Goal: Contribute content: Contribute content

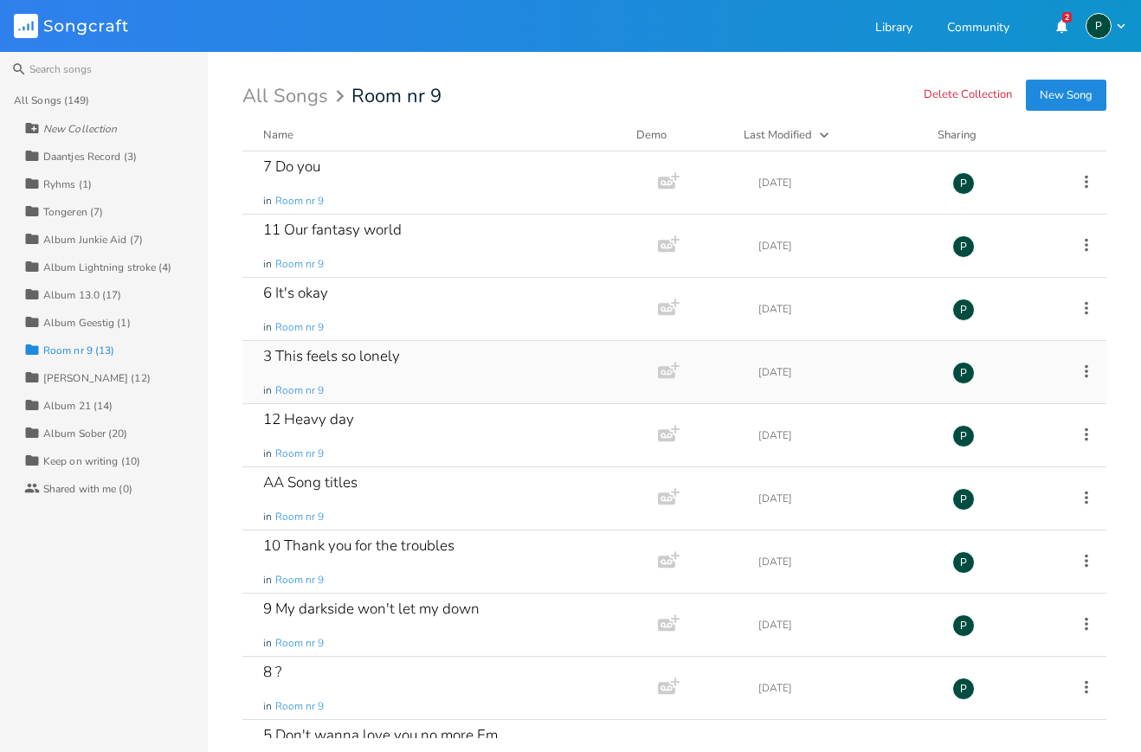
click at [305, 358] on div "3 This feels so lonely" at bounding box center [331, 356] width 137 height 15
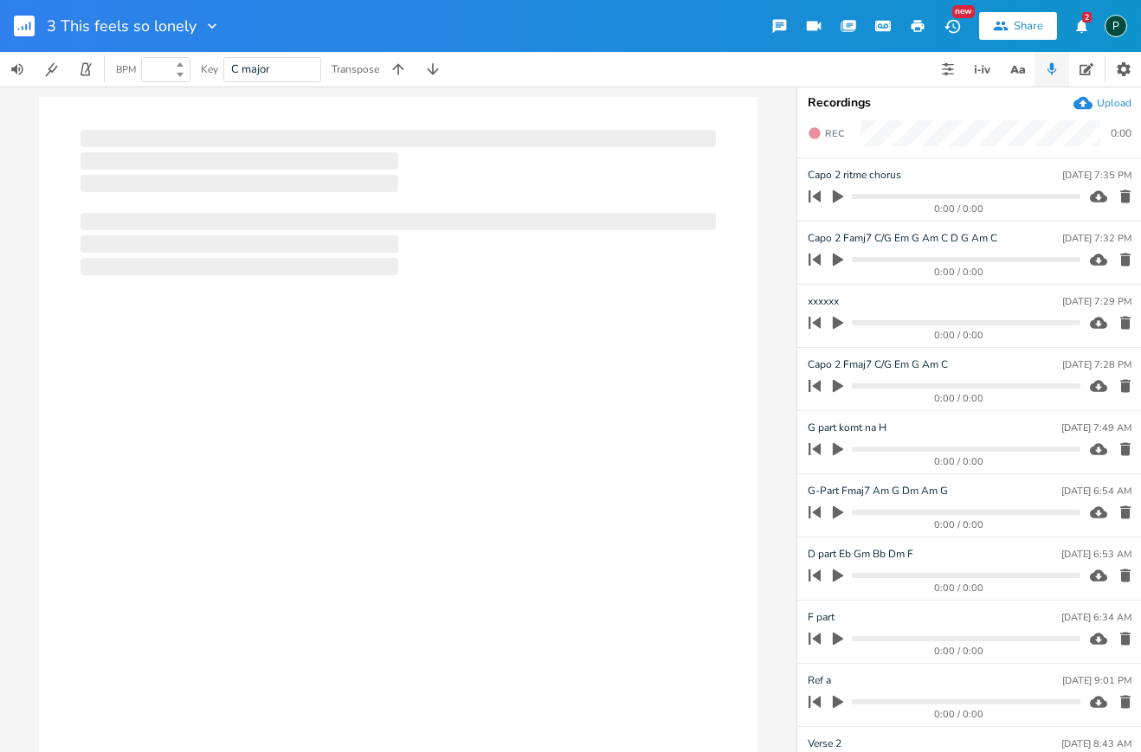
type input "100"
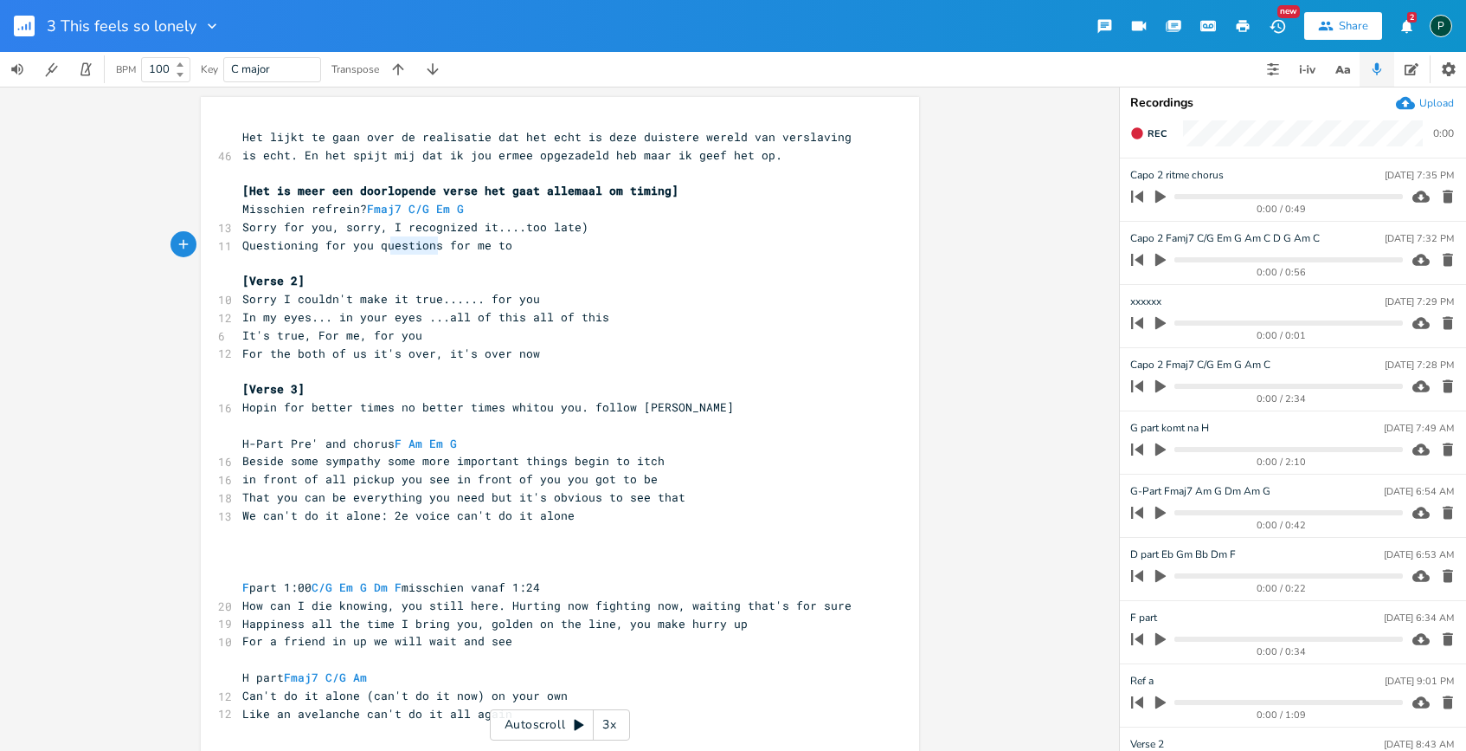
type textarea "questions"
drag, startPoint x: 434, startPoint y: 247, endPoint x: 373, endPoint y: 247, distance: 60.6
click at [373, 247] on span "Questioning for you questions for me to" at bounding box center [377, 245] width 270 height 16
type textarea "Questioning"
drag, startPoint x: 310, startPoint y: 244, endPoint x: 223, endPoint y: 244, distance: 86.6
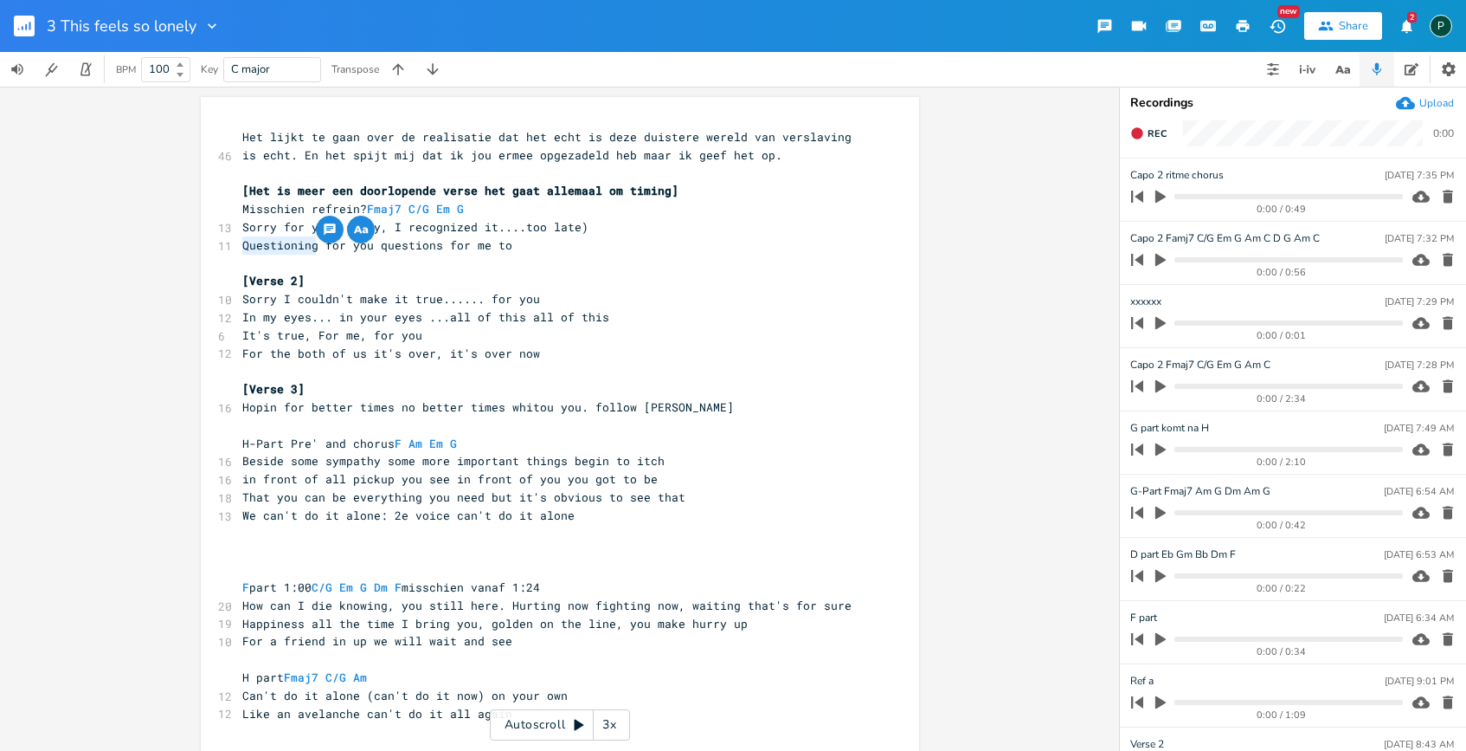
click at [239, 244] on div "11 Questioning for you questions for me to" at bounding box center [551, 245] width 625 height 18
click at [396, 677] on pre "H part Fmaj7 C/G Am" at bounding box center [551, 677] width 625 height 18
type textarea "G"
click at [464, 678] on pre "H part Fmaj7 C/G Am G" at bounding box center [551, 677] width 625 height 18
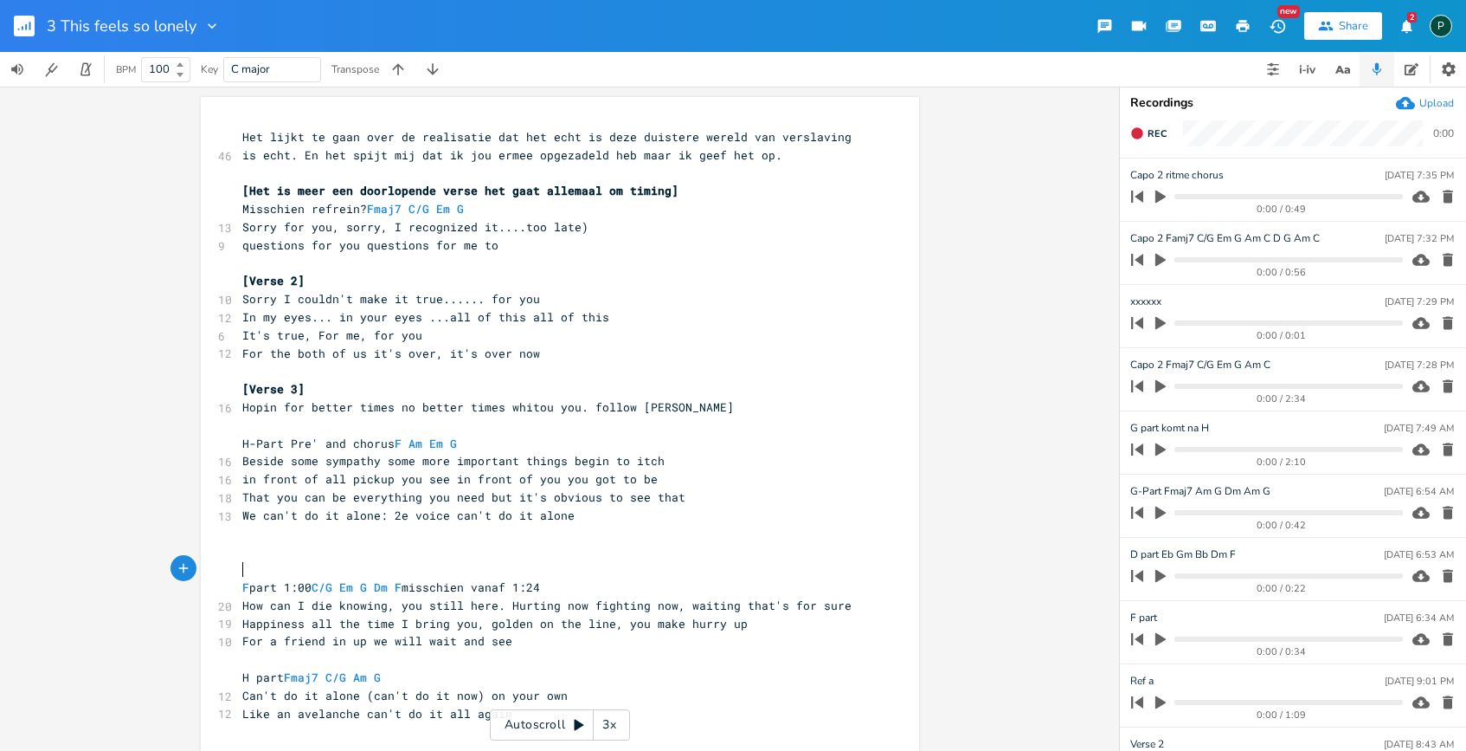
click at [562, 578] on pre "F part 1:00 C/G Em G Dm F misschien vanaf 1:24" at bounding box center [551, 587] width 625 height 18
click at [245, 676] on span "H part Fmaj7 C/G Am G" at bounding box center [311, 677] width 139 height 16
type textarea "K"
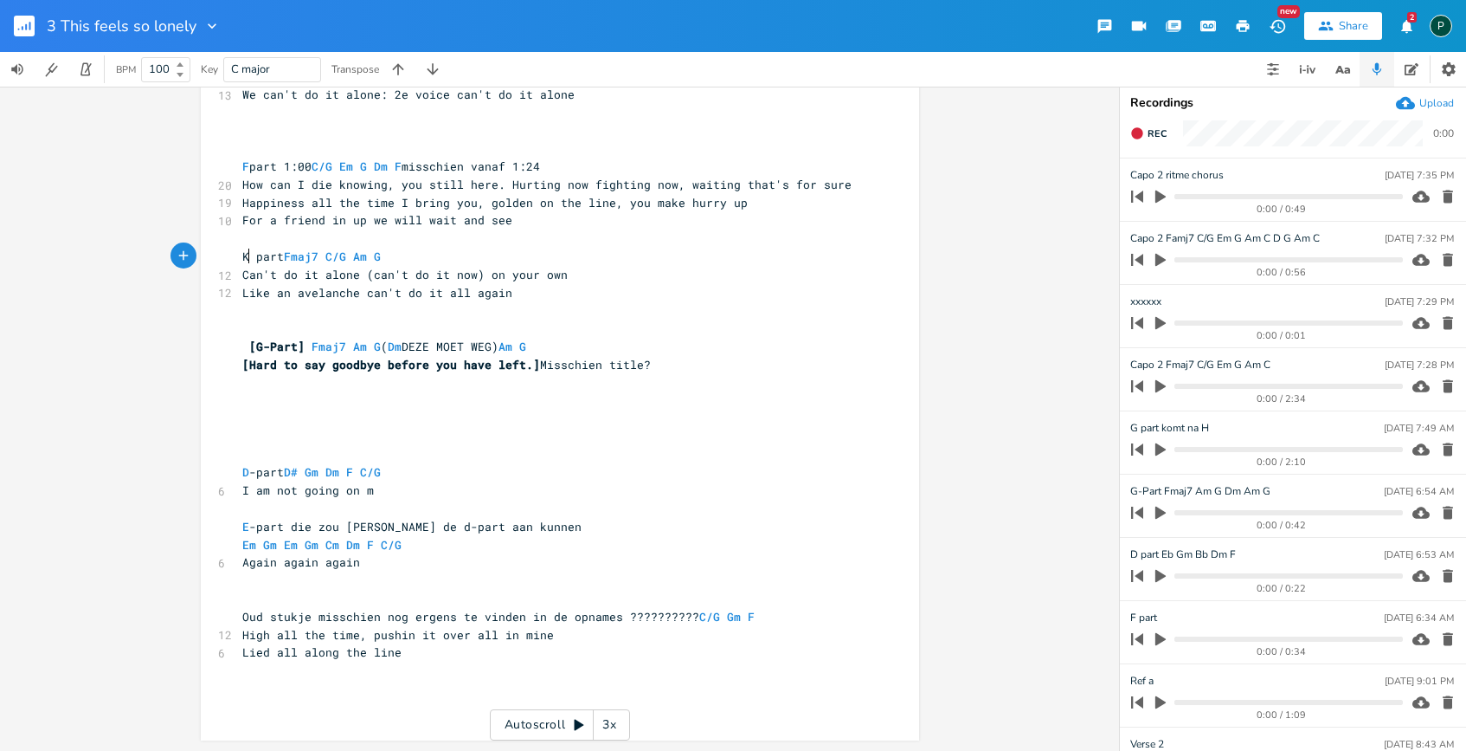
scroll to position [0, 0]
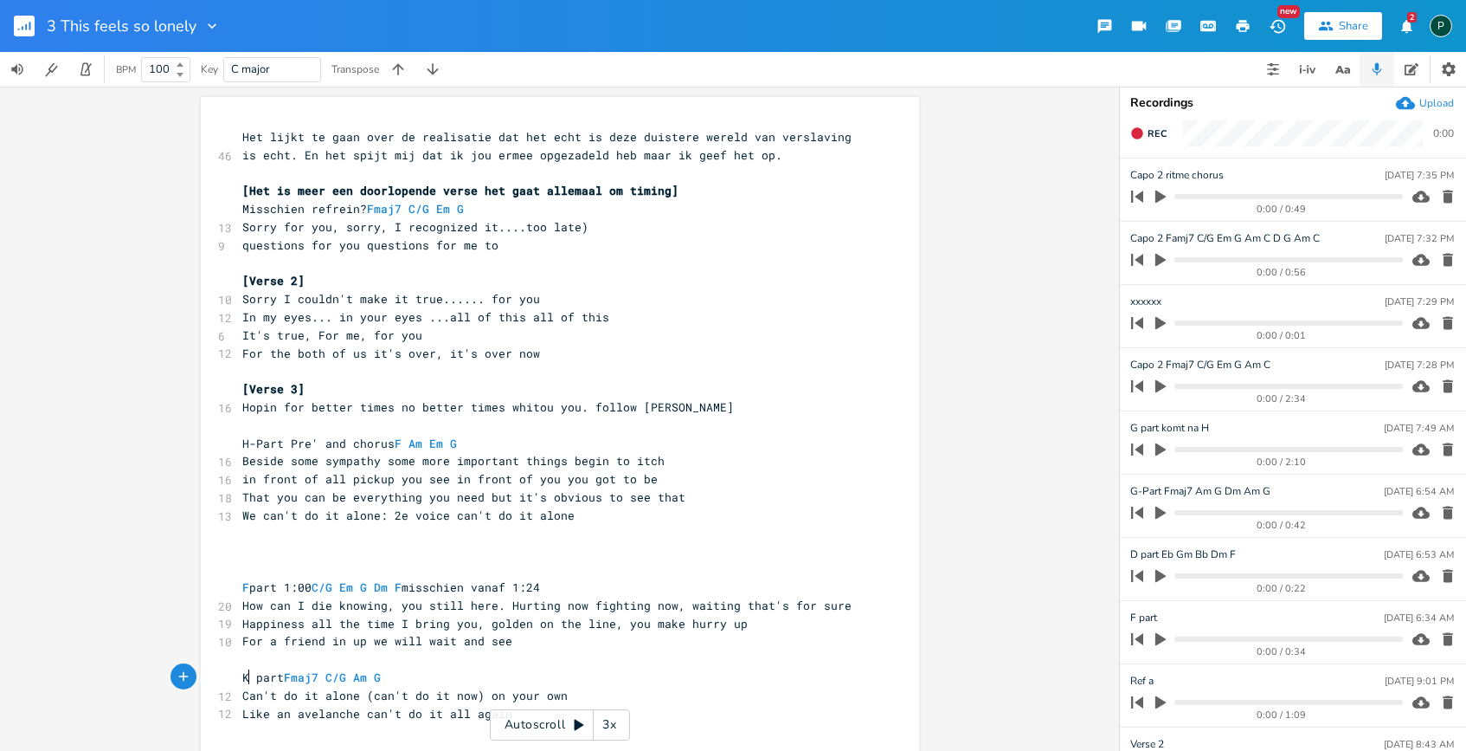
click at [1140, 637] on progress at bounding box center [1289, 638] width 228 height 5
click at [1140, 319] on icon "button" at bounding box center [1448, 322] width 17 height 17
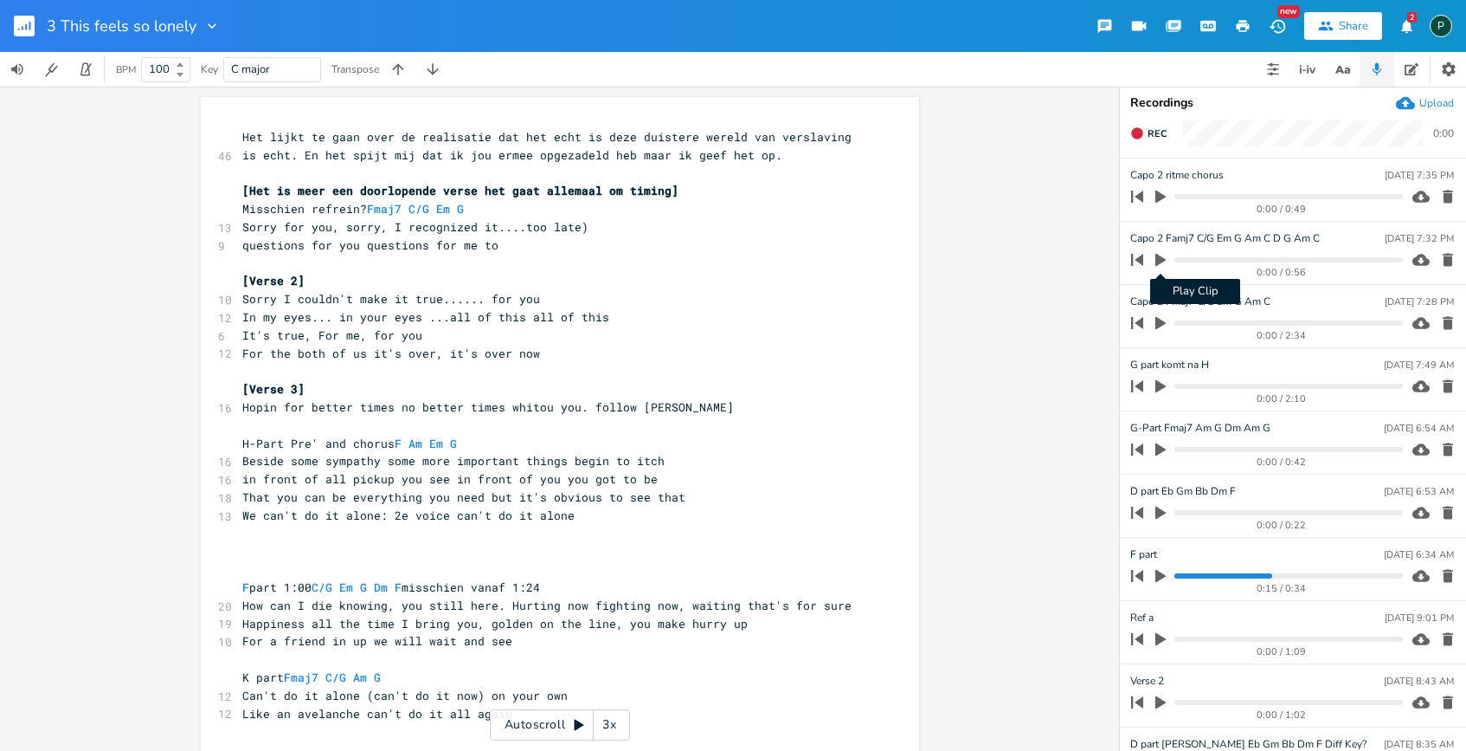
click at [1140, 255] on icon "button" at bounding box center [1161, 260] width 16 height 16
click at [1140, 255] on icon "button" at bounding box center [1161, 260] width 14 height 14
click at [1140, 258] on icon "button" at bounding box center [1161, 260] width 10 height 13
click at [1140, 258] on progress at bounding box center [1289, 259] width 228 height 5
click at [1140, 257] on progress at bounding box center [1289, 259] width 228 height 5
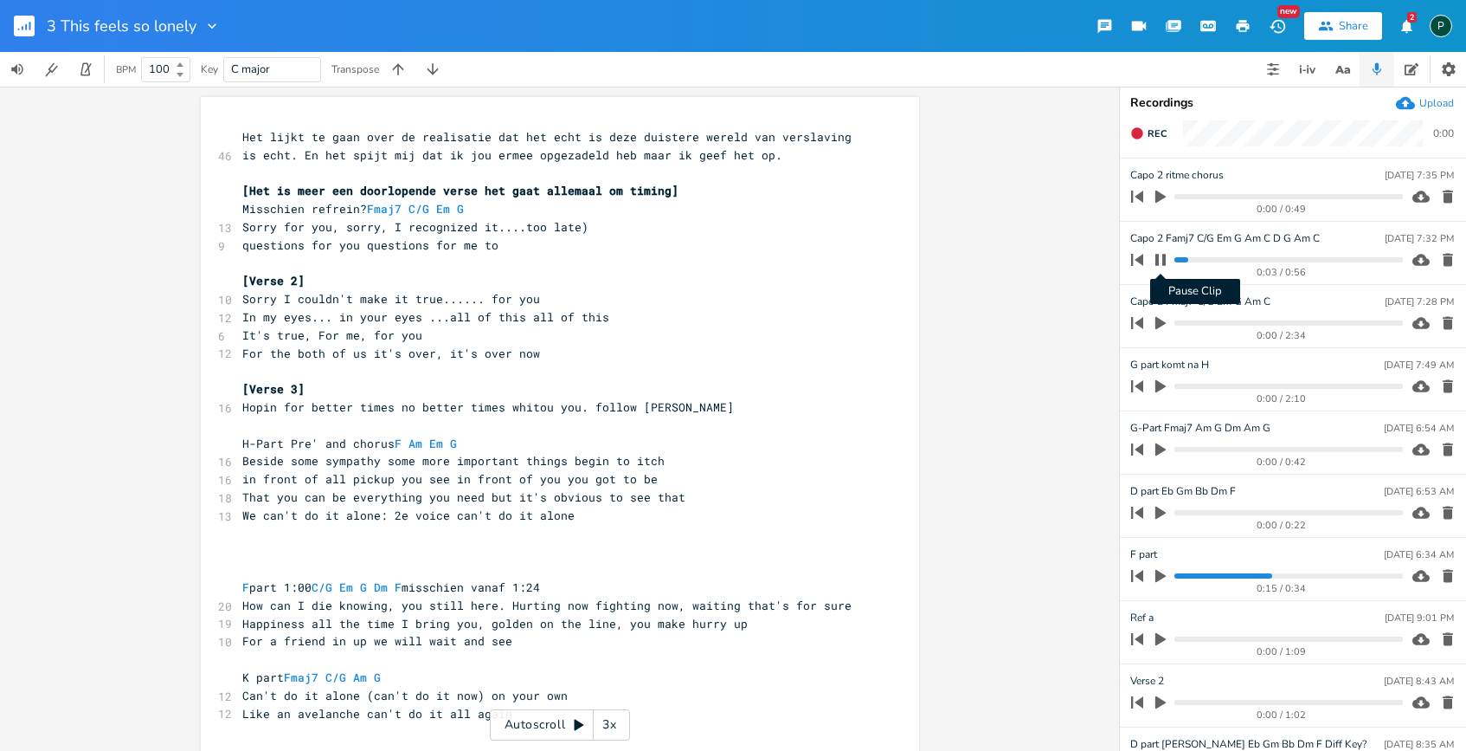
click at [1140, 256] on icon "button" at bounding box center [1161, 259] width 10 height 11
click at [1140, 256] on icon "button" at bounding box center [1161, 260] width 16 height 16
click at [1140, 256] on icon "button" at bounding box center [1161, 259] width 10 height 11
click at [1140, 256] on icon "button" at bounding box center [1161, 260] width 16 height 16
click at [1140, 261] on progress at bounding box center [1289, 259] width 228 height 5
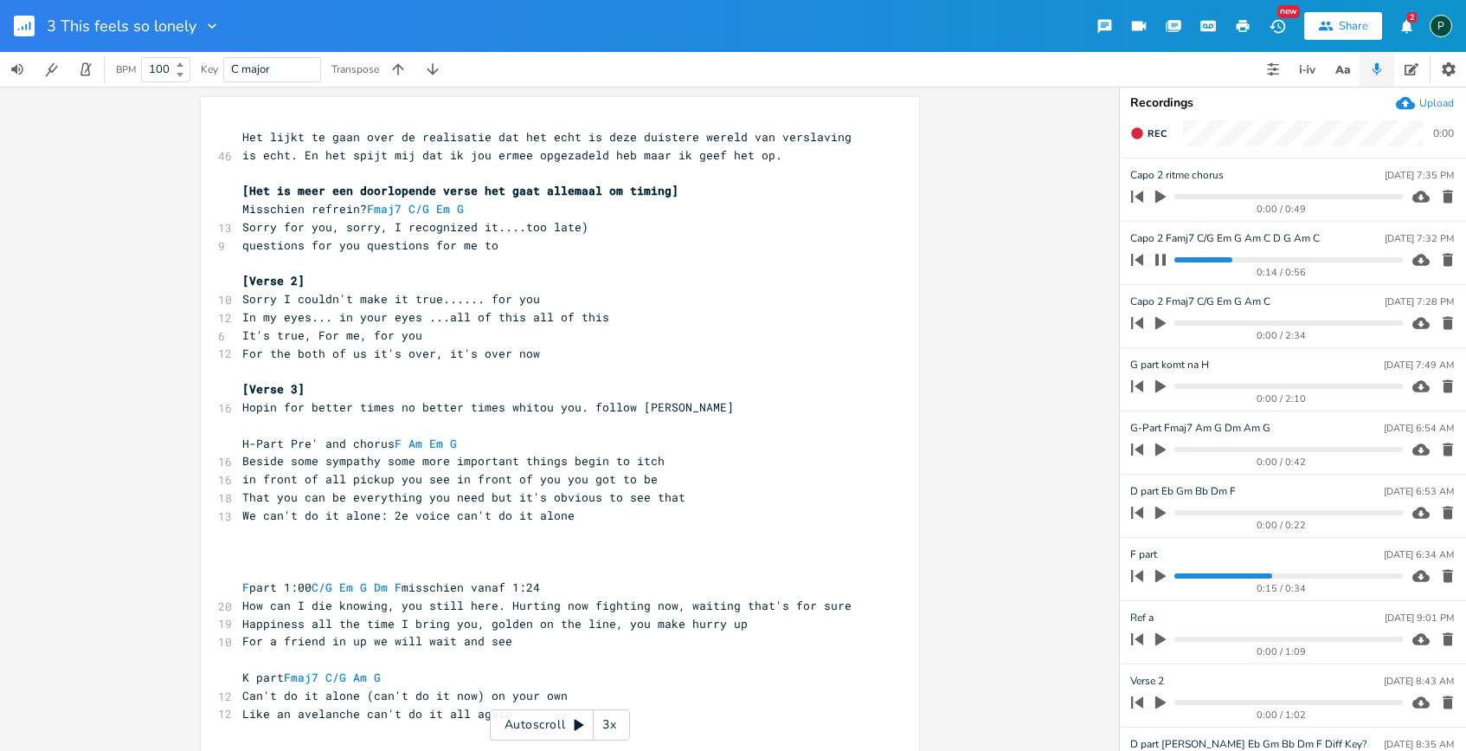
click at [1140, 260] on icon "button" at bounding box center [1161, 260] width 14 height 14
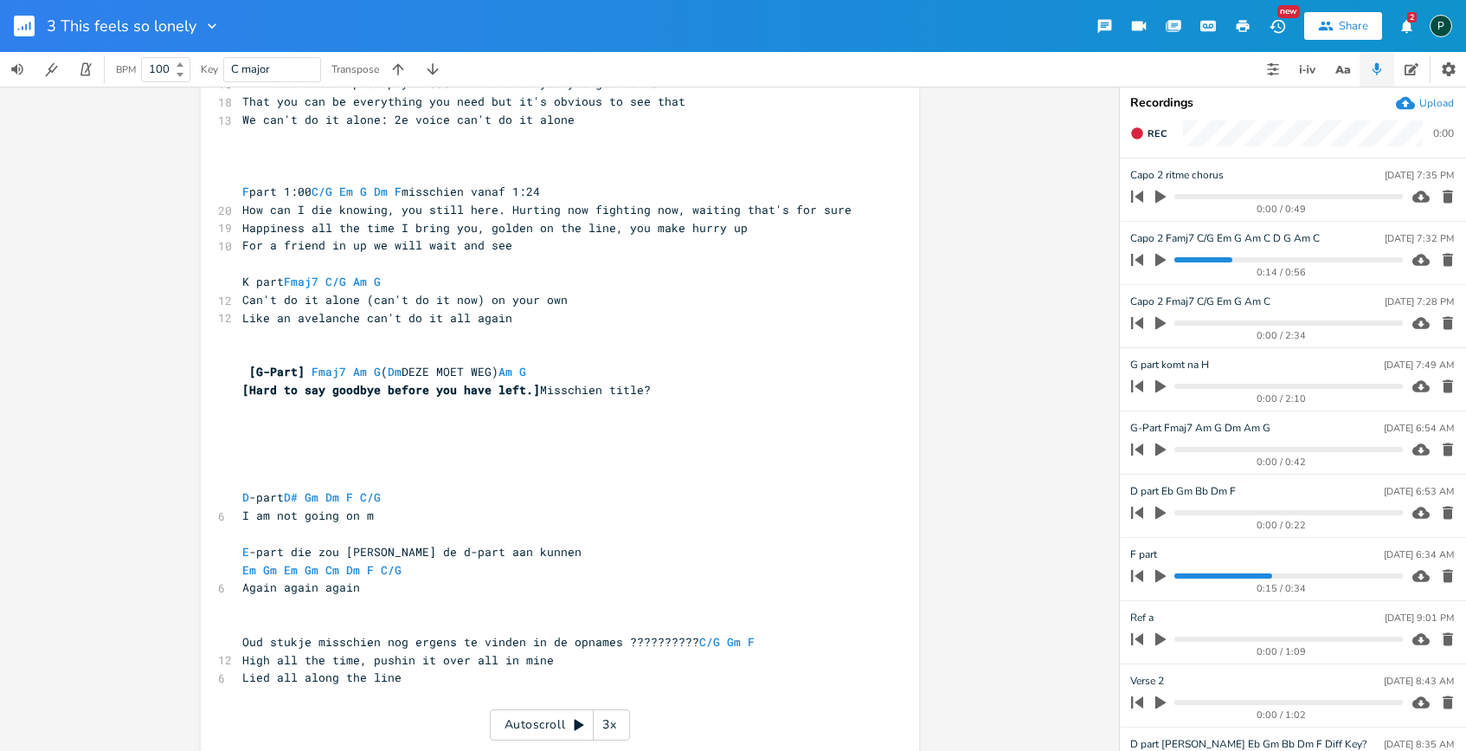
scroll to position [421, 0]
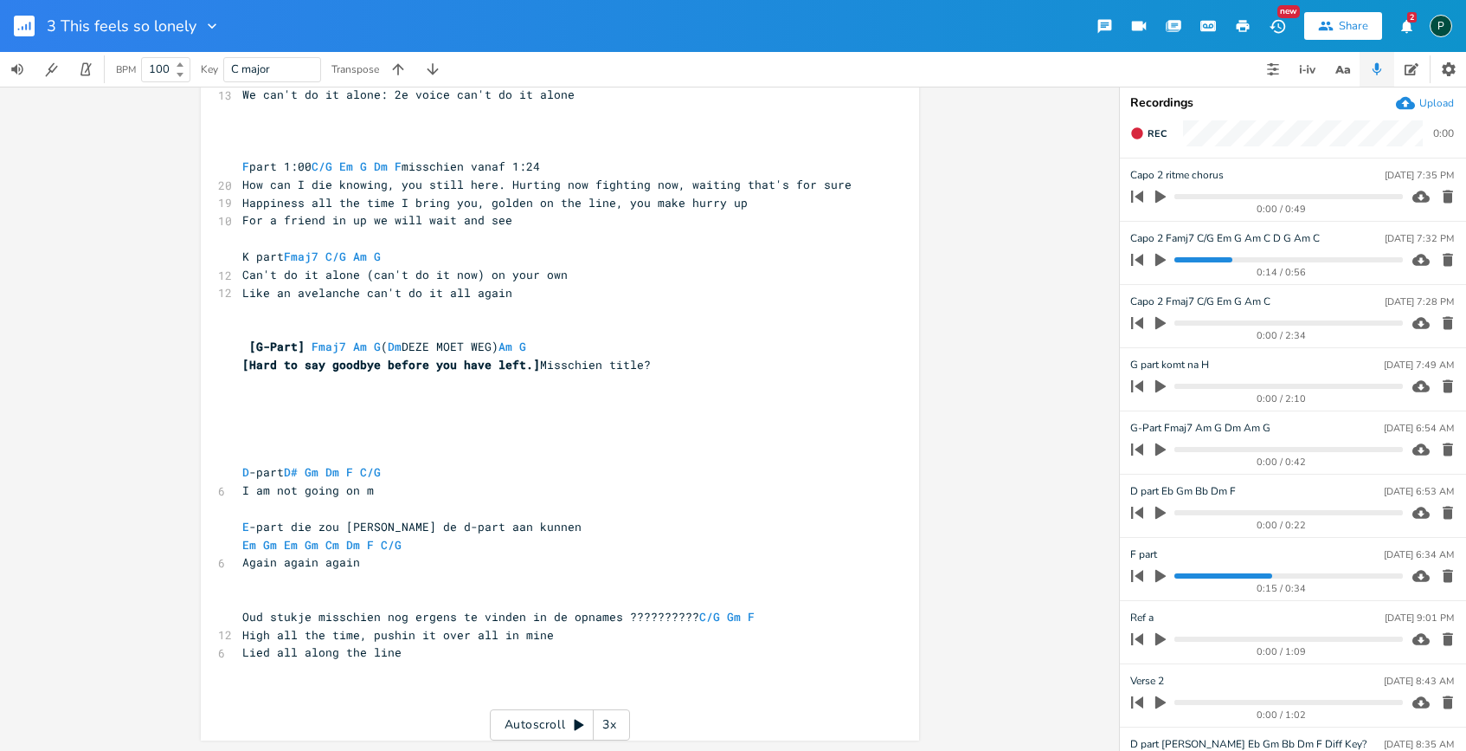
click at [246, 132] on pre "​" at bounding box center [551, 130] width 625 height 18
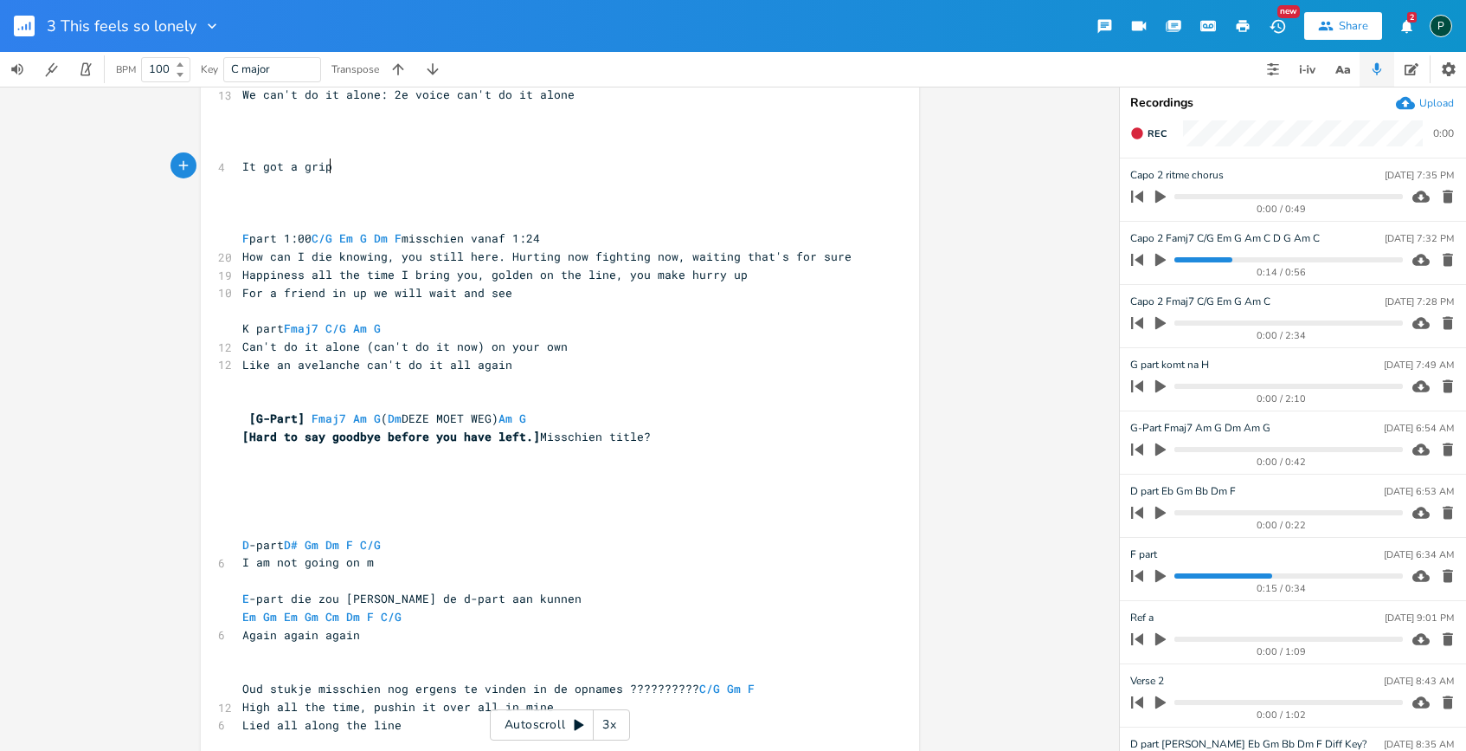
scroll to position [0, 61]
type textarea "It got a grip on my mind"
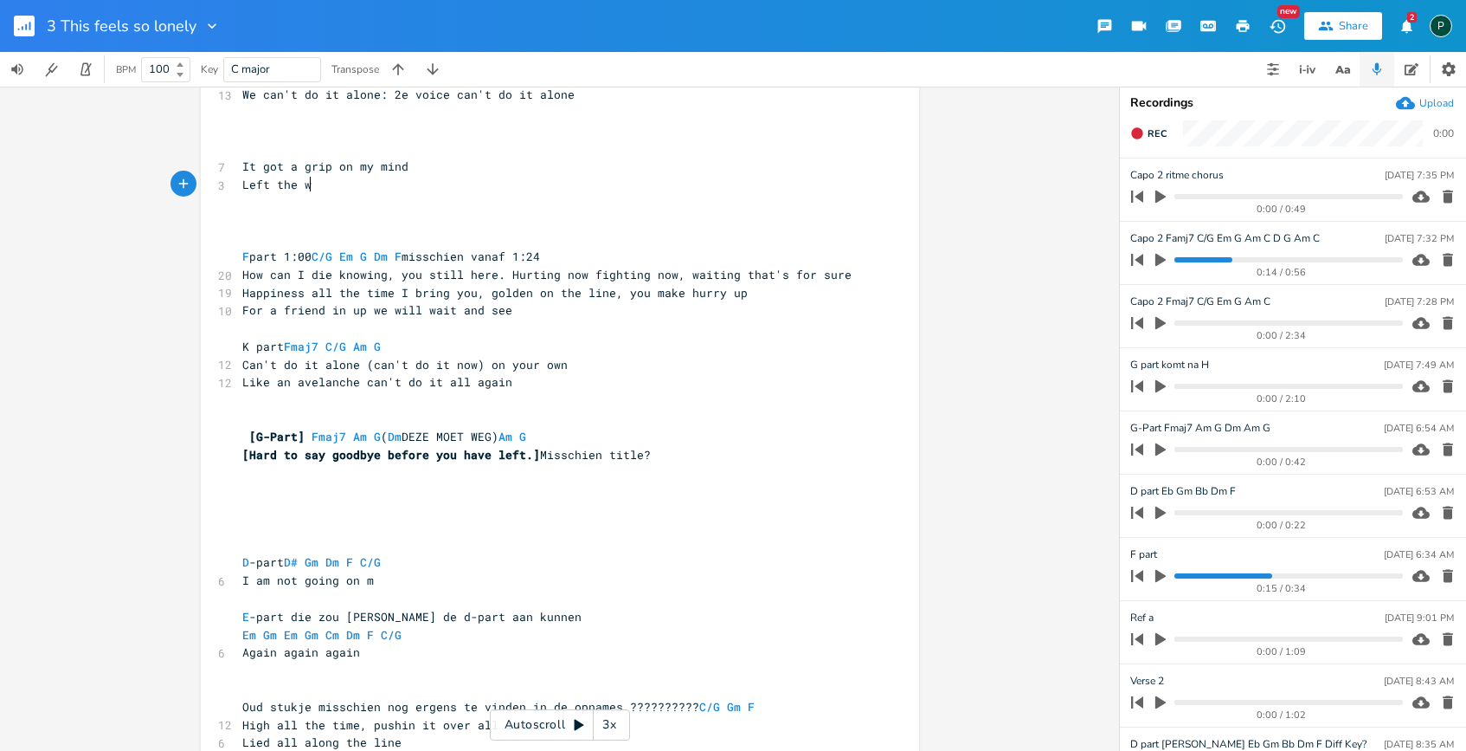
type textarea "Left the wir"
type textarea "o"
type textarea "af to sty"
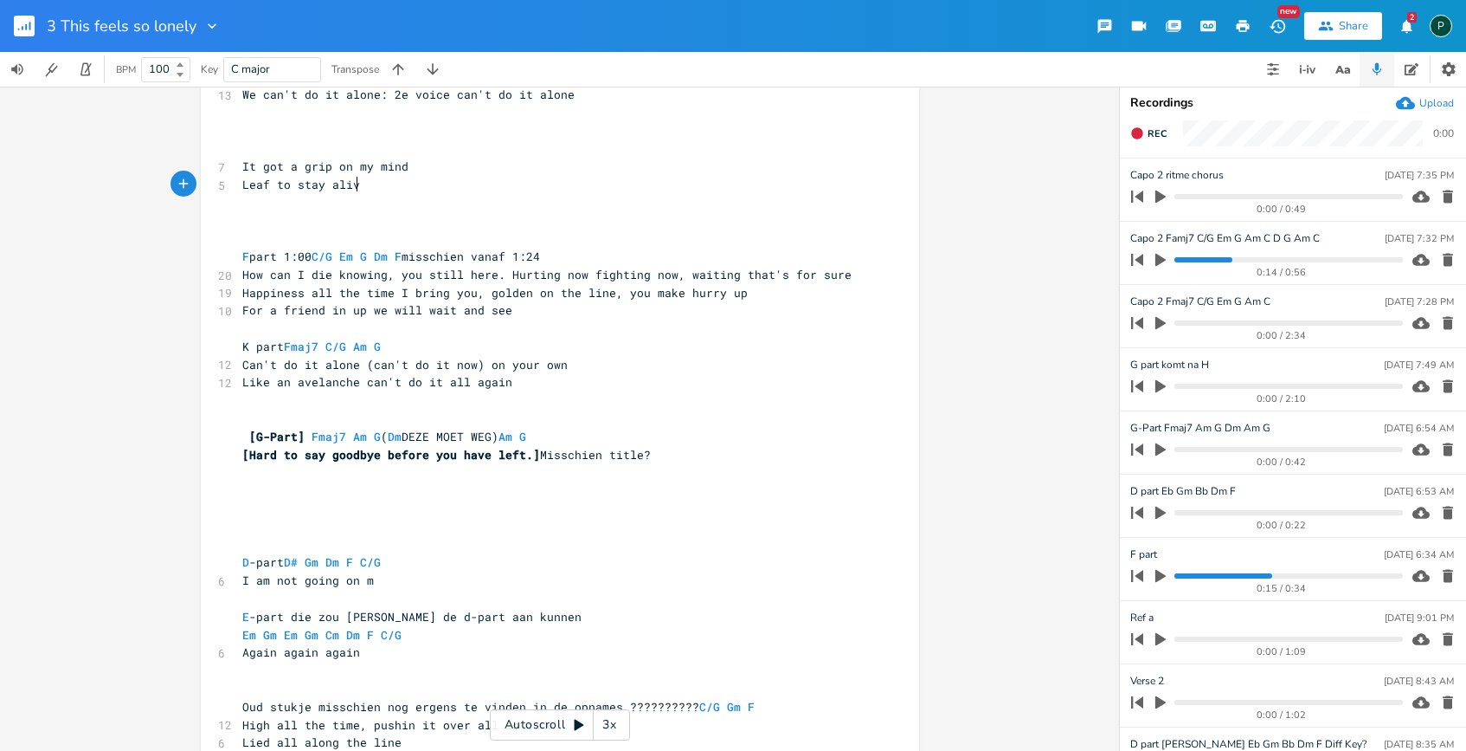
scroll to position [0, 41]
type textarea "ay alive"
click at [1140, 255] on icon "button" at bounding box center [1161, 260] width 10 height 13
click at [1140, 255] on div "0:14 / 0:56" at bounding box center [1264, 260] width 278 height 28
click at [1140, 255] on div "0:15 / 0:56" at bounding box center [1264, 260] width 278 height 28
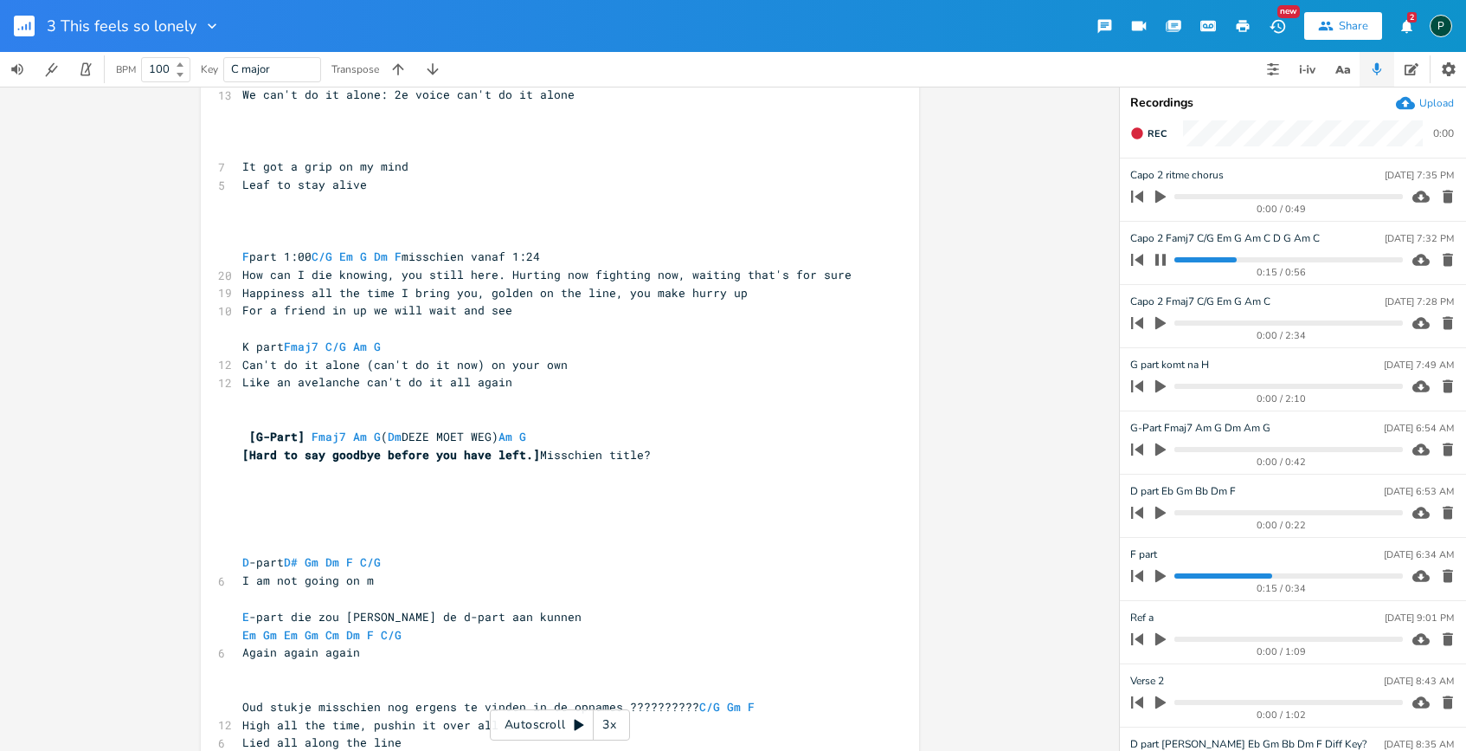
click at [1140, 256] on div "0:15 / 0:56" at bounding box center [1264, 260] width 278 height 28
click at [1140, 260] on progress at bounding box center [1289, 259] width 228 height 5
click at [365, 184] on pre "Leaf to stay alive" at bounding box center [551, 185] width 625 height 18
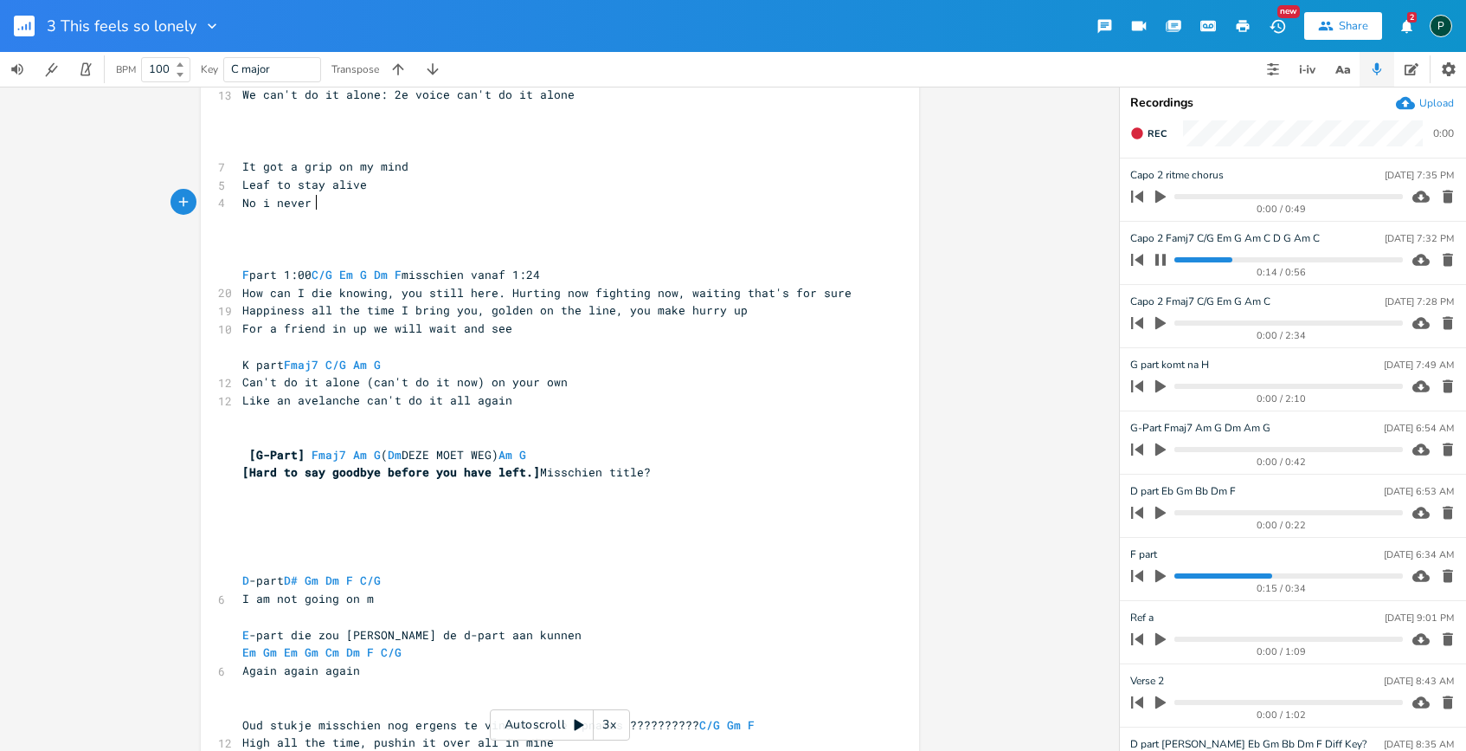
scroll to position [0, 54]
type textarea "No i never"
click at [1140, 262] on icon "button" at bounding box center [1161, 259] width 10 height 11
click at [281, 200] on span "No i never" at bounding box center [276, 203] width 69 height 16
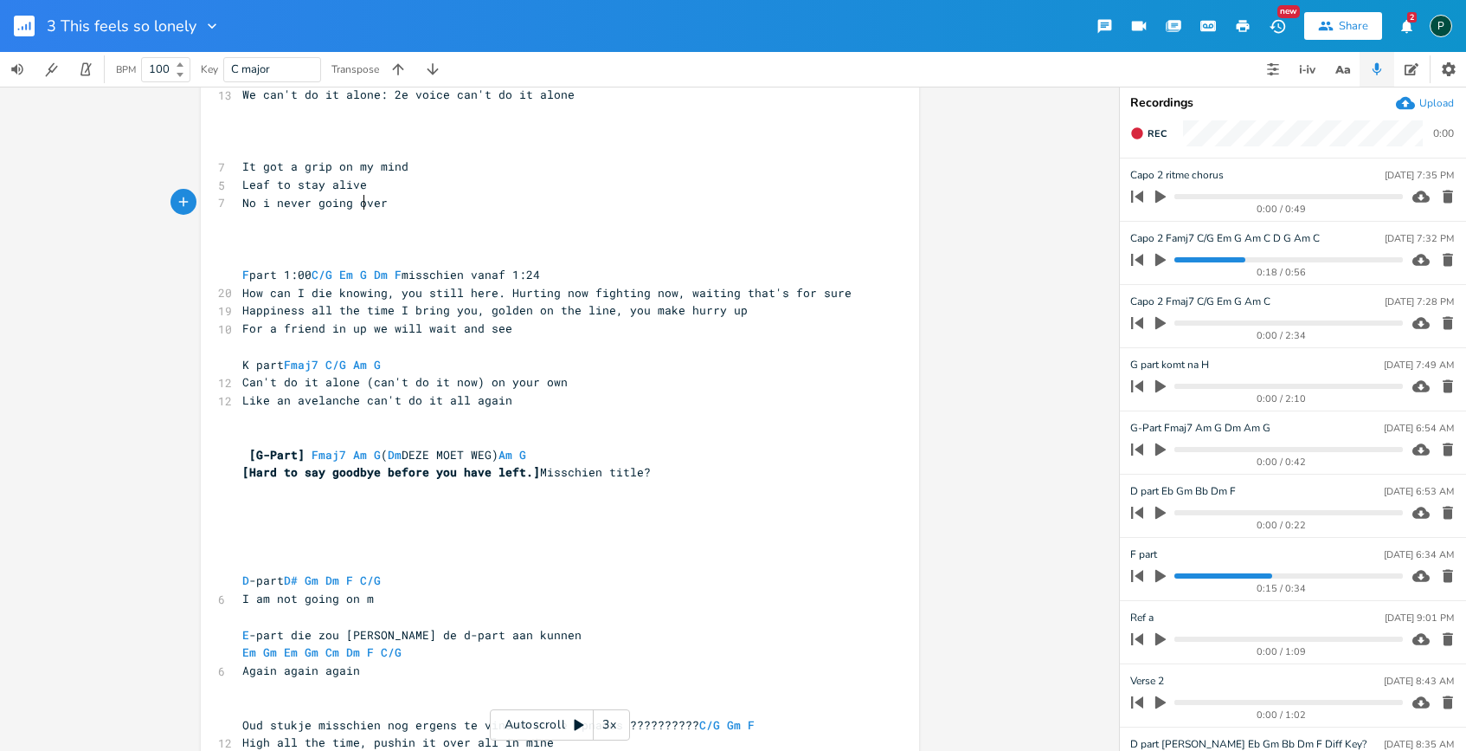
type textarea "i never going on"
click at [379, 201] on pre "No i never going ver" at bounding box center [551, 203] width 625 height 18
click at [263, 201] on span "No i never going" at bounding box center [297, 203] width 111 height 16
type textarea "it"
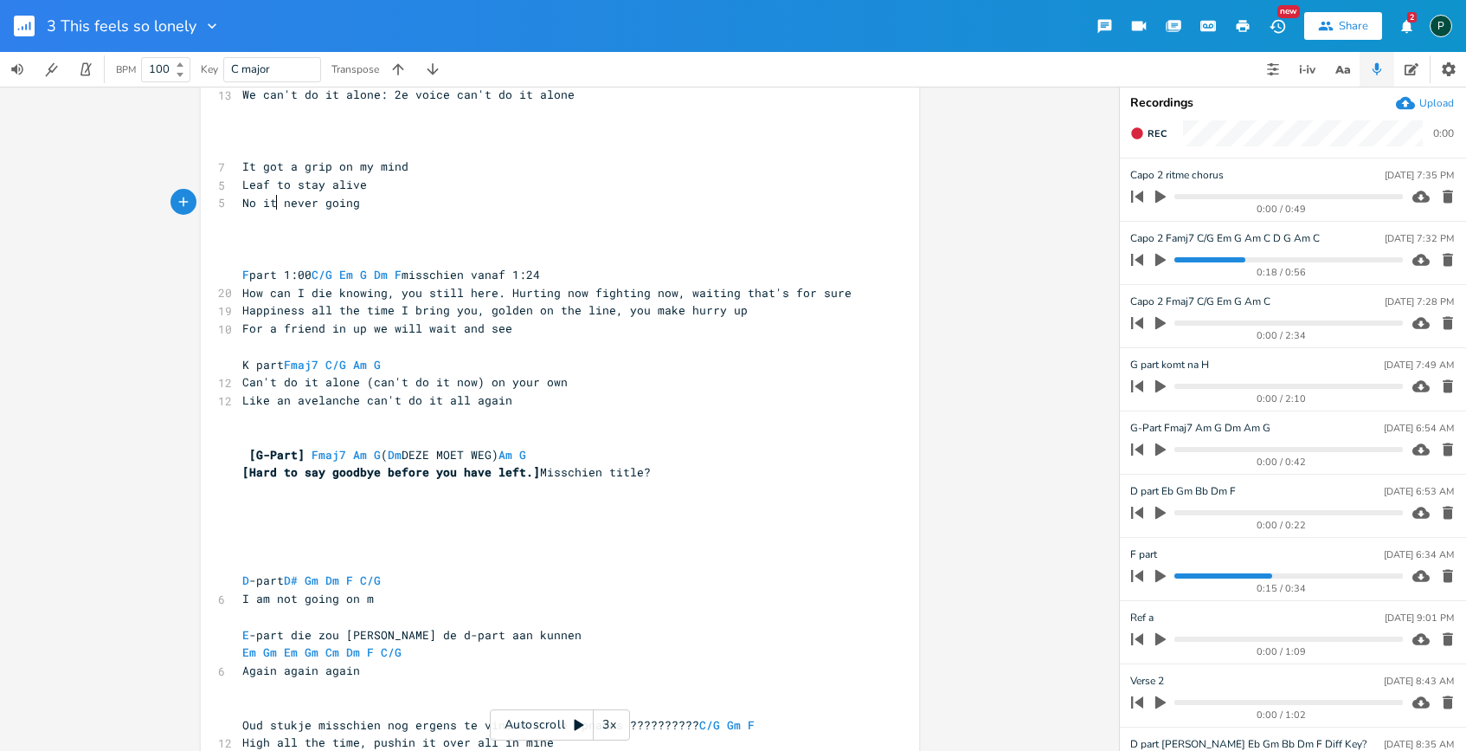
scroll to position [0, 5]
click at [357, 207] on span "No it never going" at bounding box center [301, 203] width 118 height 16
type textarea "gio"
type textarea "ona stop"
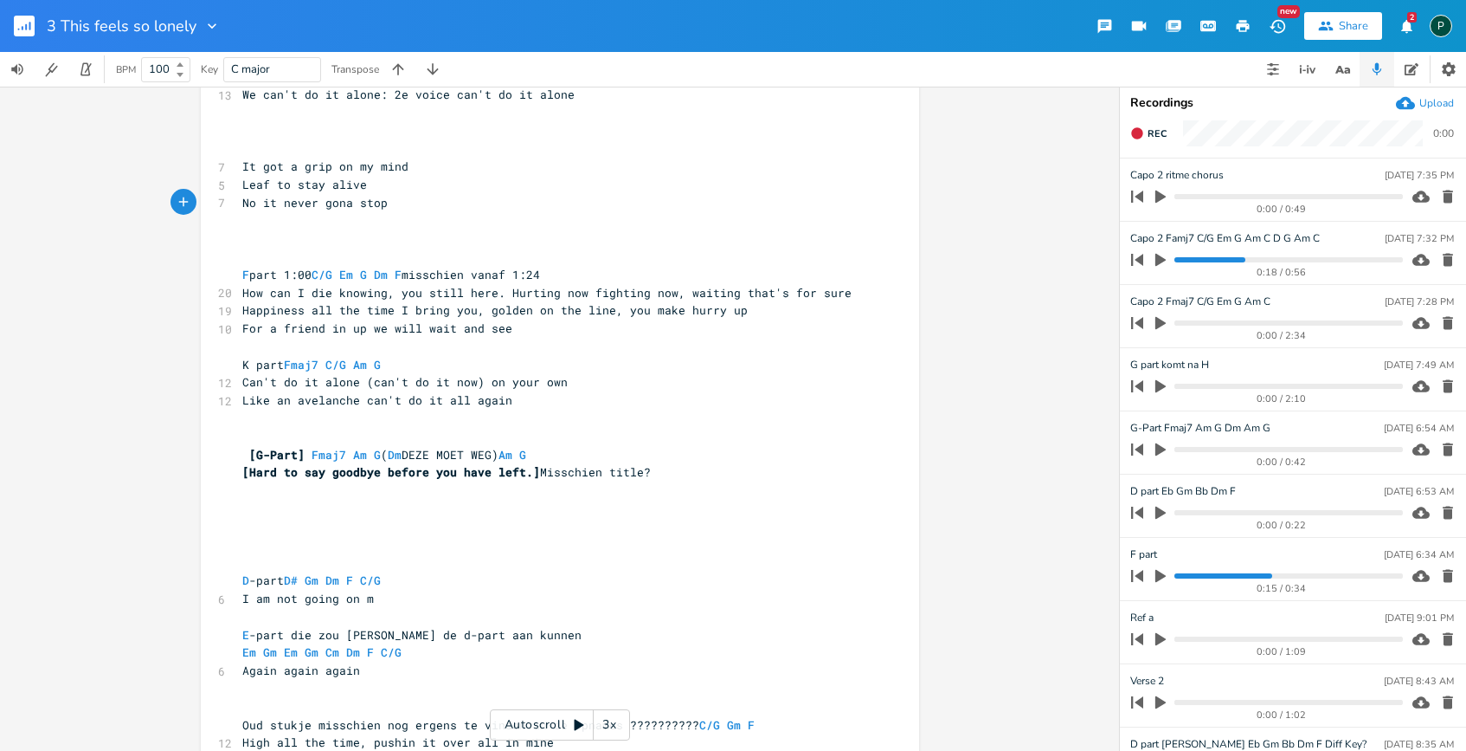
click at [1140, 260] on icon "button" at bounding box center [1161, 260] width 10 height 13
click at [1140, 259] on progress at bounding box center [1289, 259] width 228 height 5
click at [1140, 261] on progress at bounding box center [1289, 259] width 228 height 5
click at [266, 161] on span "It got a grip on my mind" at bounding box center [325, 166] width 166 height 16
type textarea "It got a"
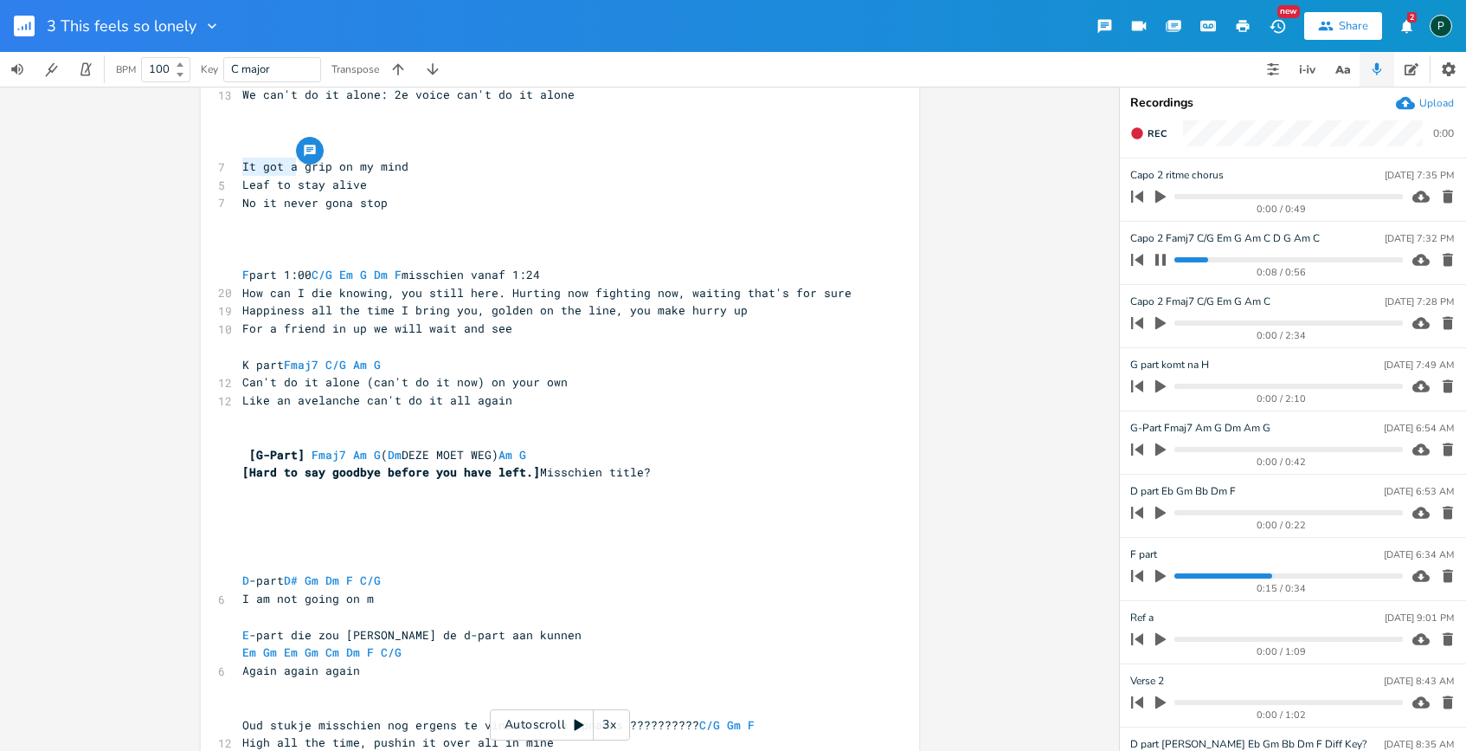
drag, startPoint x: 292, startPoint y: 167, endPoint x: 235, endPoint y: 169, distance: 56.3
click at [239, 169] on pre "It got a grip on my mind" at bounding box center [551, 167] width 625 height 18
click at [1140, 261] on icon "button" at bounding box center [1161, 259] width 10 height 11
click at [418, 201] on pre "No it never gona stop" at bounding box center [551, 203] width 625 height 18
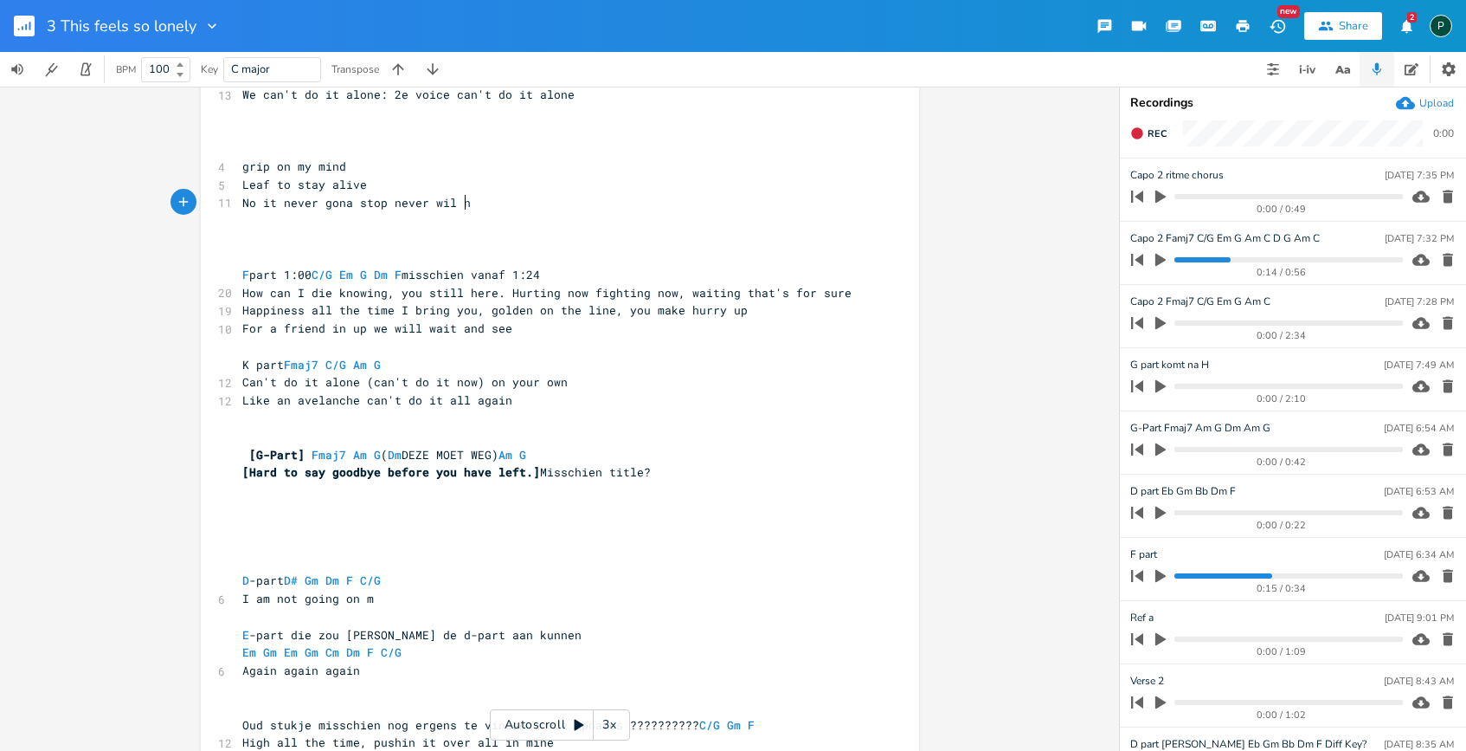
type textarea "never wil not"
type textarea "gona find"
click at [378, 209] on span "No it never gona stop never gona find" at bounding box center [370, 203] width 256 height 16
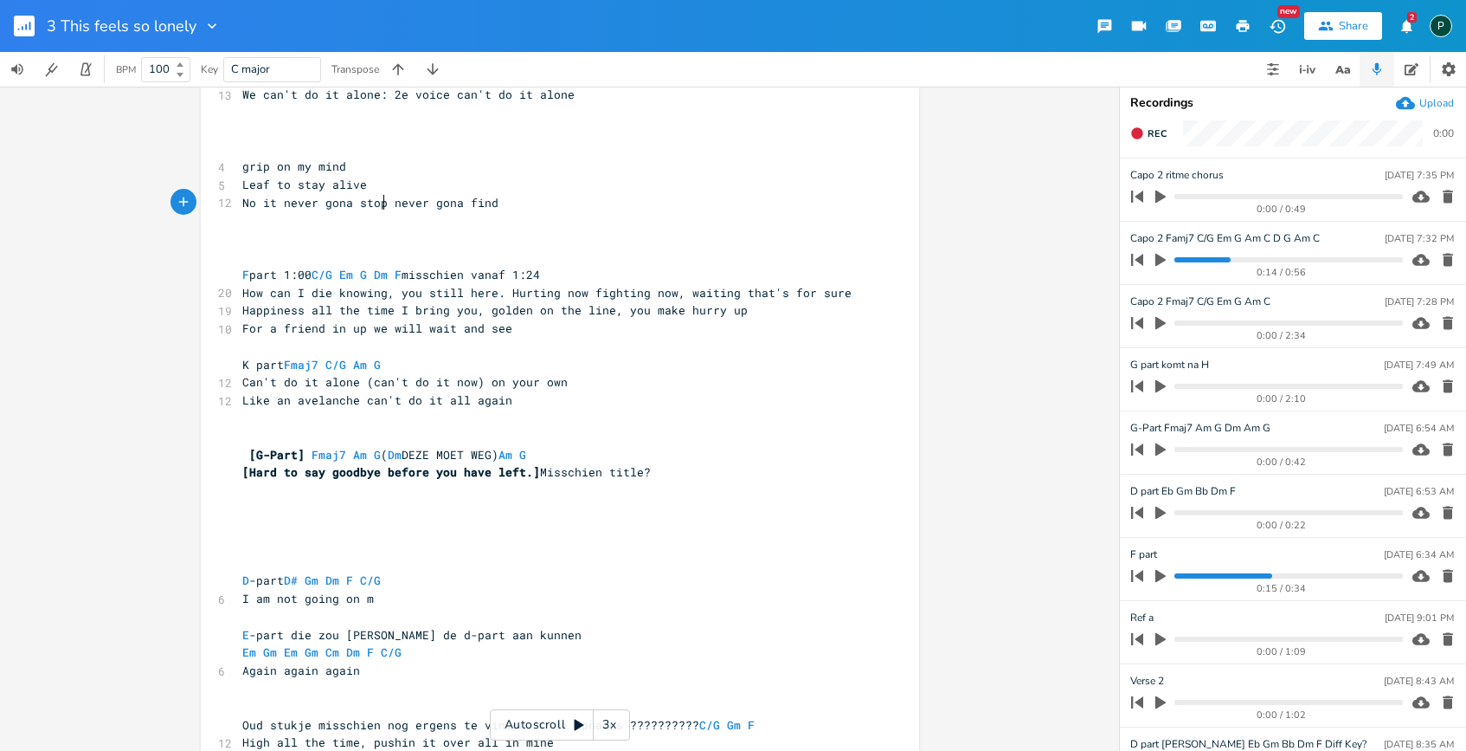
type textarea ","
click at [239, 164] on pre "grip on my mind" at bounding box center [551, 167] width 625 height 18
type textarea "A"
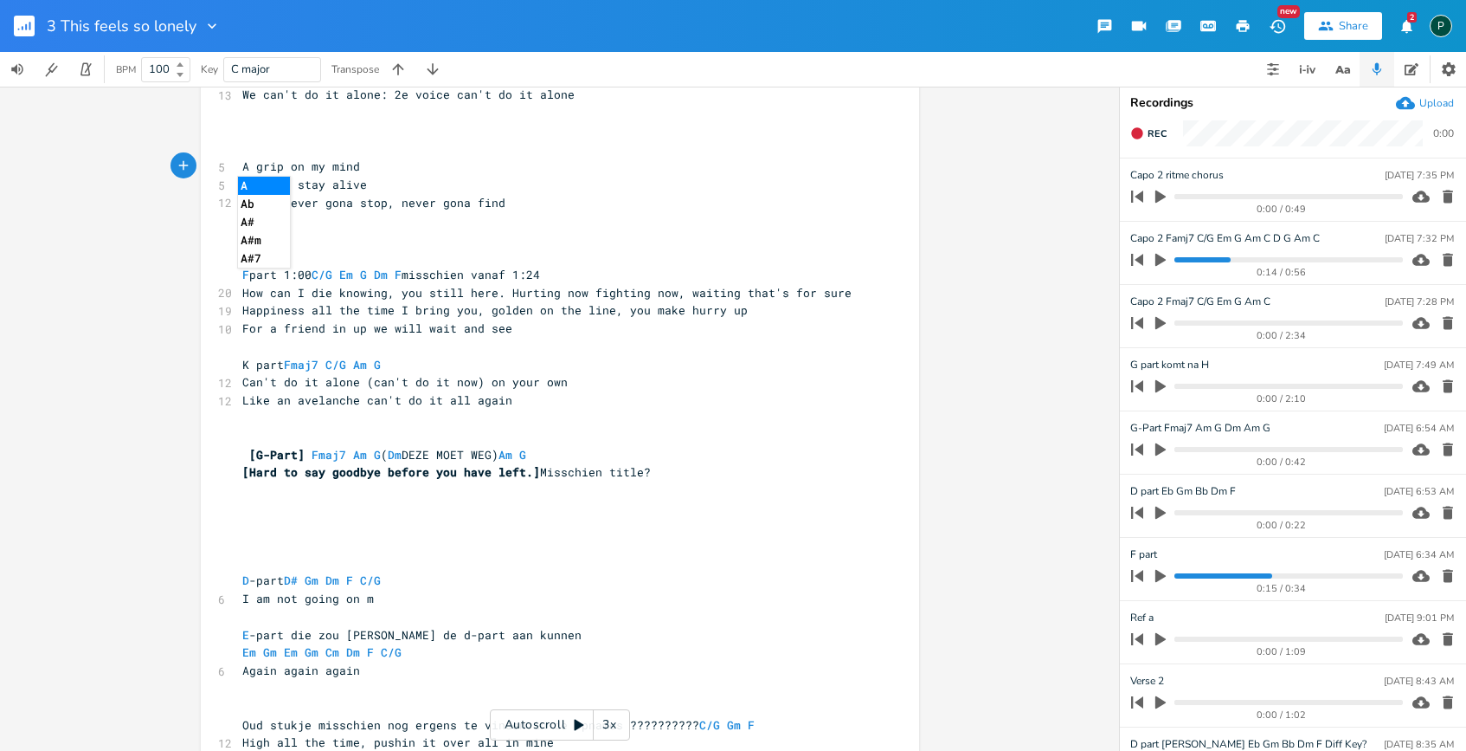
click at [375, 190] on pre "Leaf to stay alive" at bounding box center [551, 185] width 625 height 18
click at [251, 146] on pre "​" at bounding box center [551, 148] width 625 height 18
type textarea "C/G Em G Am C DS"
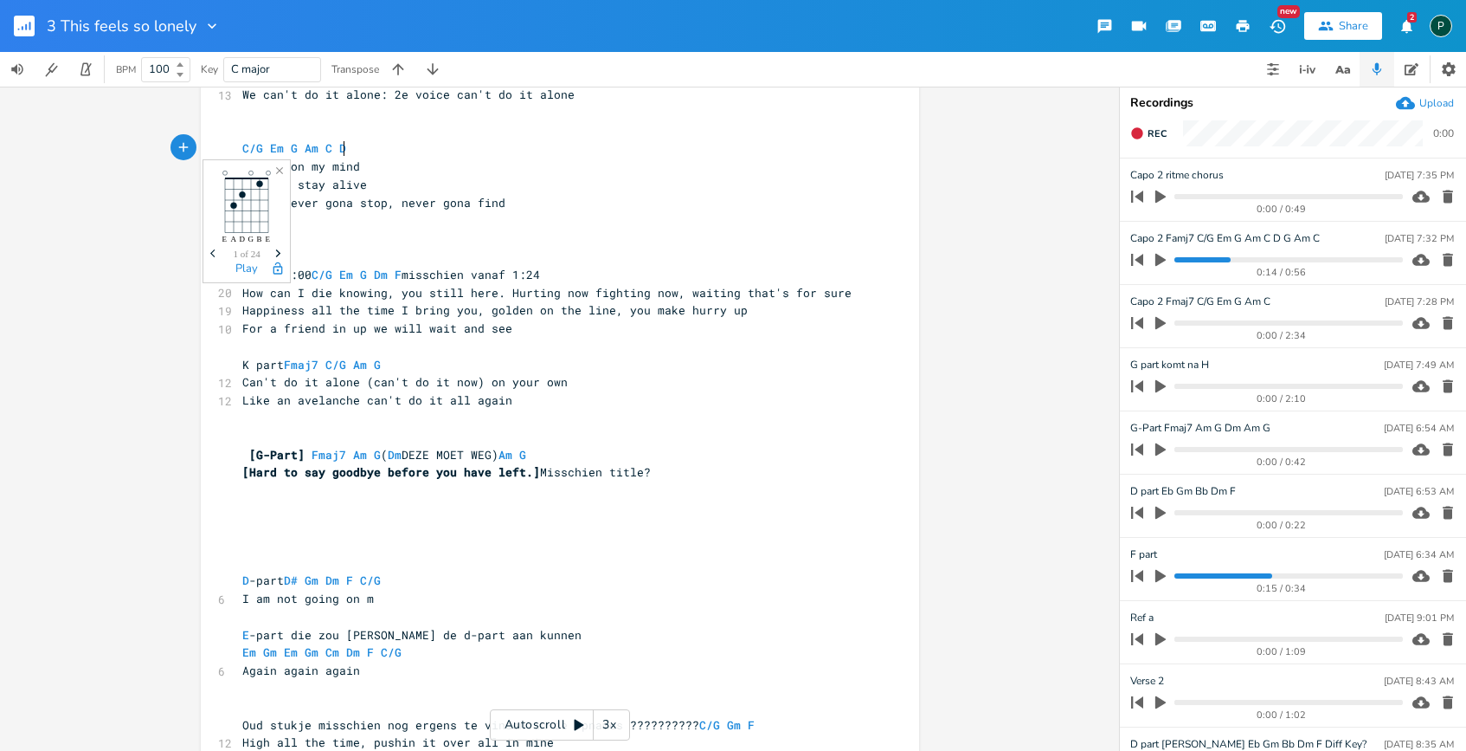
click at [529, 177] on pre "Leaf to stay alive" at bounding box center [551, 185] width 625 height 18
click at [1140, 262] on icon "button" at bounding box center [1161, 260] width 10 height 13
click at [1140, 264] on div "0:14 / 0:56" at bounding box center [1264, 260] width 278 height 28
click at [1140, 257] on progress at bounding box center [1289, 259] width 228 height 5
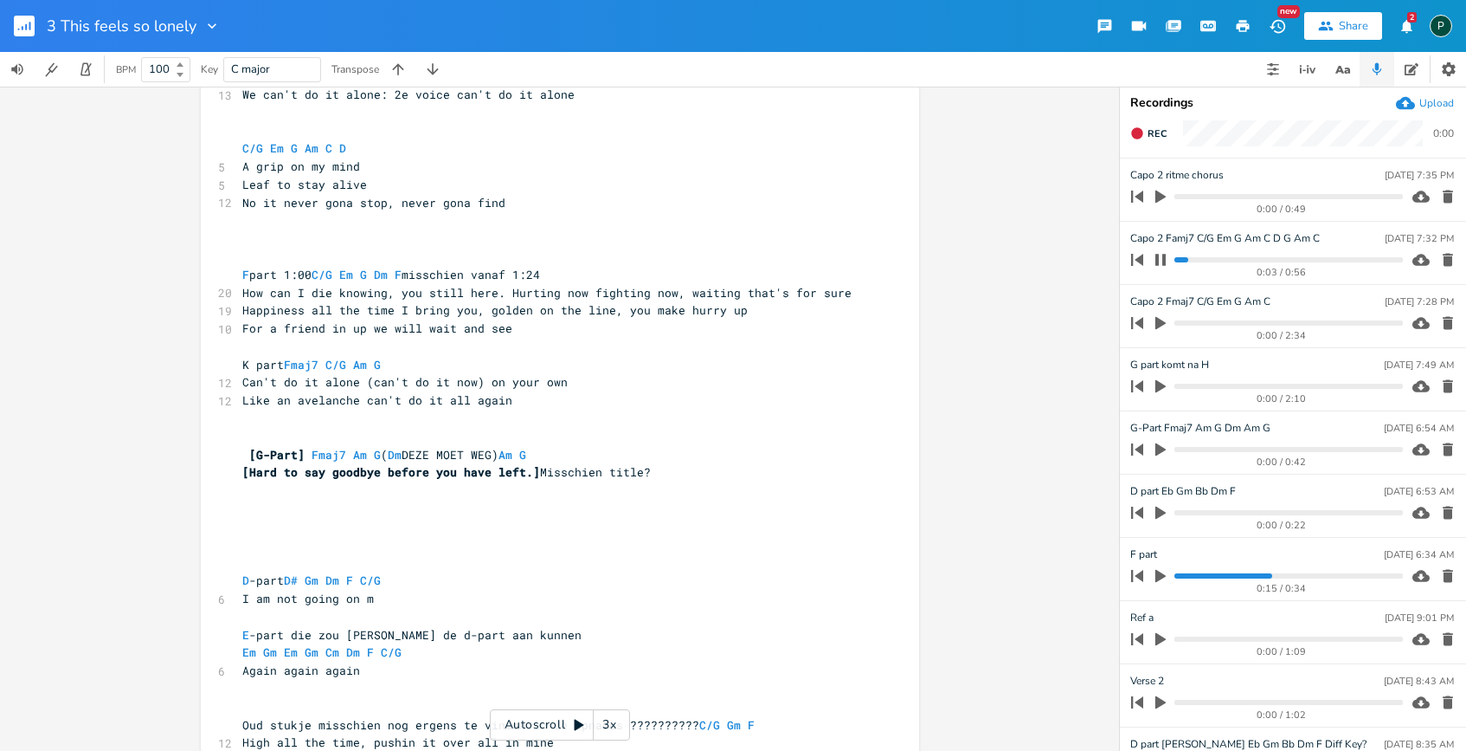
click at [1140, 259] on icon "button" at bounding box center [1161, 260] width 14 height 14
click at [1140, 259] on icon "button" at bounding box center [1161, 260] width 10 height 13
click at [1140, 259] on icon "button" at bounding box center [1161, 260] width 14 height 14
click at [1140, 261] on progress at bounding box center [1289, 259] width 228 height 5
click at [1140, 261] on icon "button" at bounding box center [1161, 260] width 10 height 13
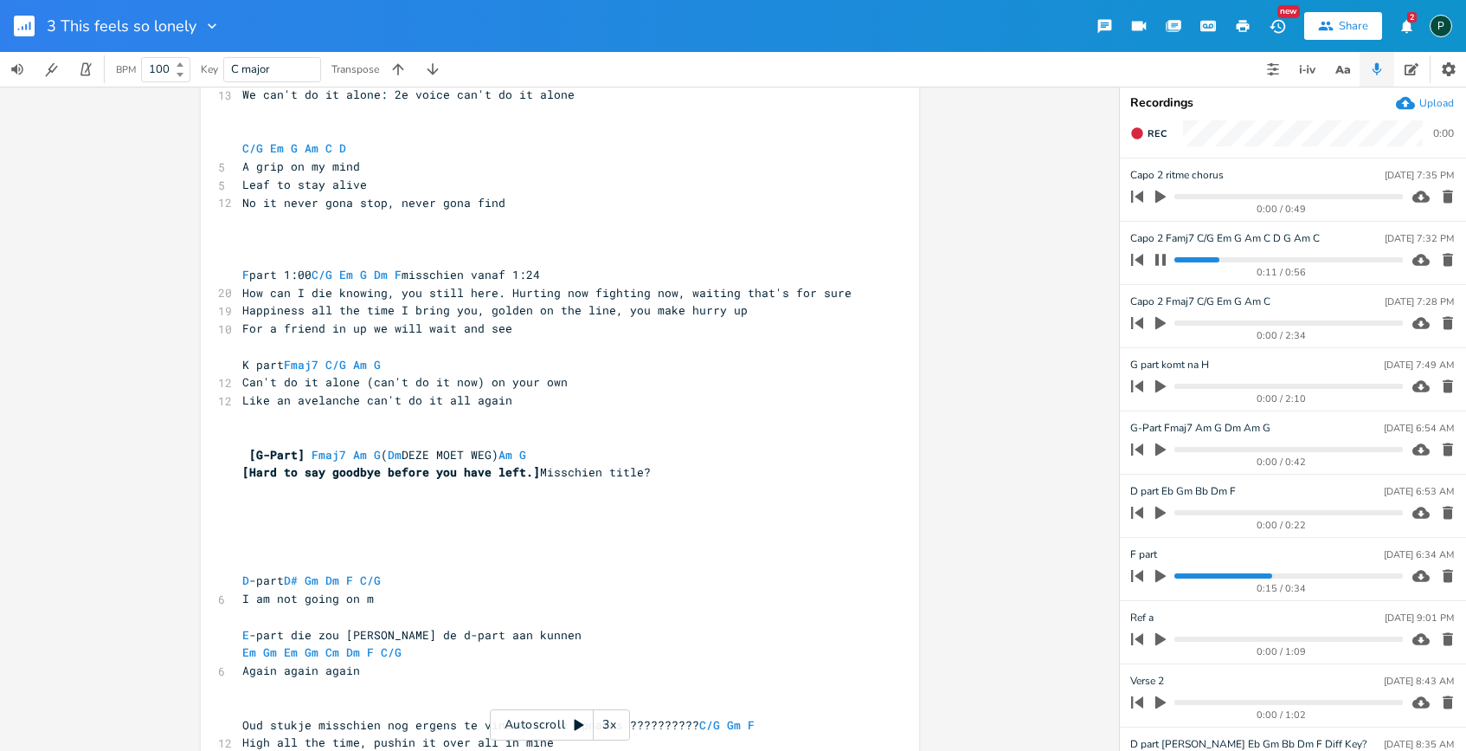
click at [1140, 261] on icon "button" at bounding box center [1161, 260] width 14 height 14
click at [1140, 261] on progress at bounding box center [1289, 259] width 228 height 5
click at [1140, 259] on progress at bounding box center [1289, 259] width 228 height 5
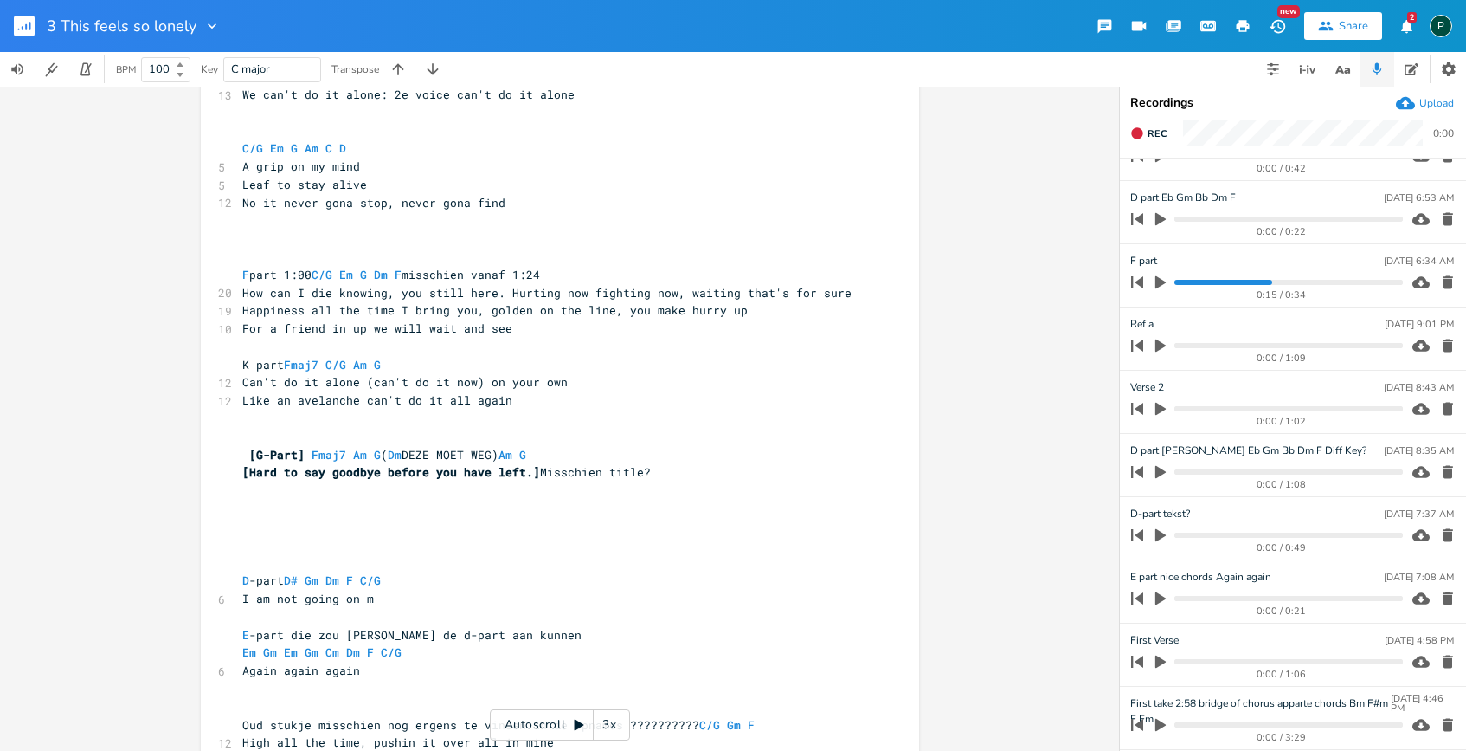
click at [1140, 285] on icon "button" at bounding box center [1161, 282] width 16 height 16
click at [1140, 286] on div "0:16 / 0:34" at bounding box center [1264, 282] width 278 height 28
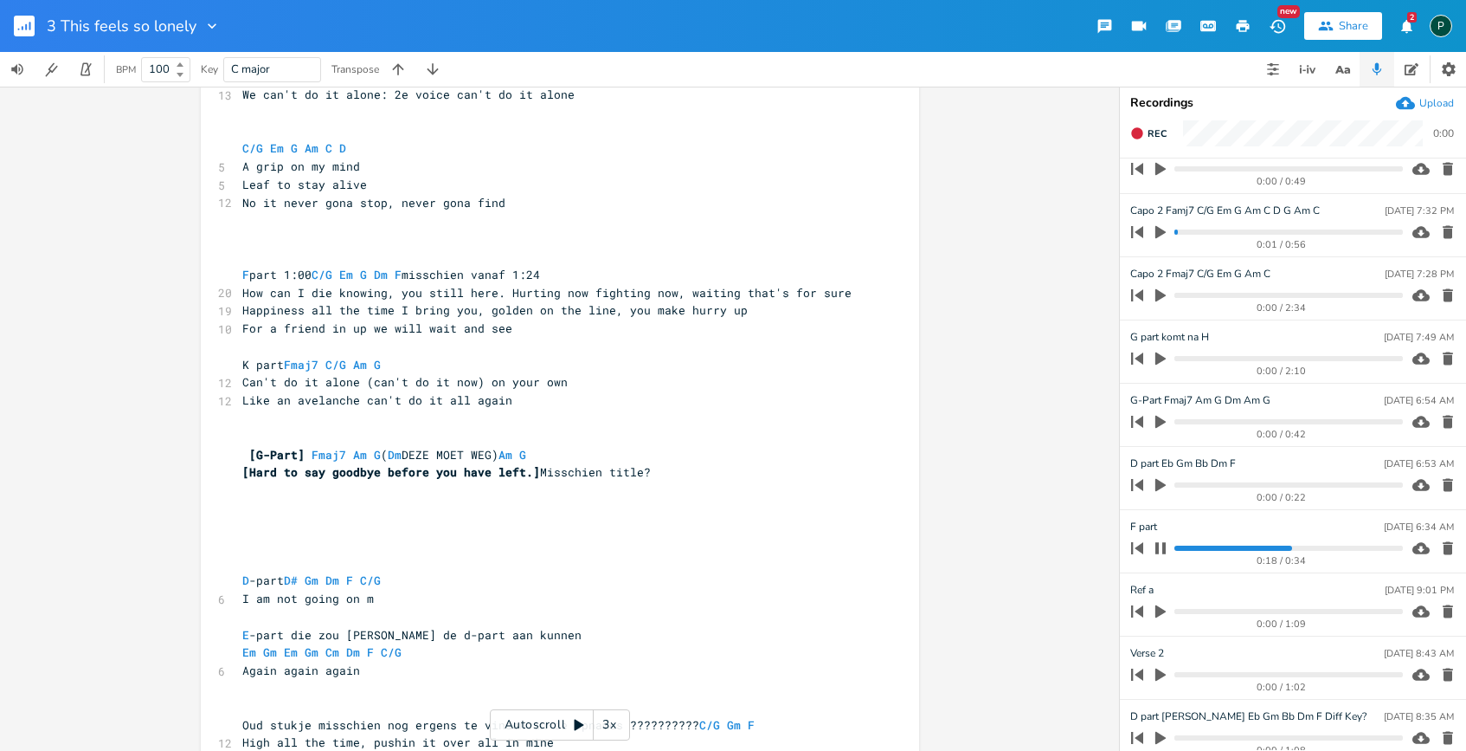
scroll to position [0, 0]
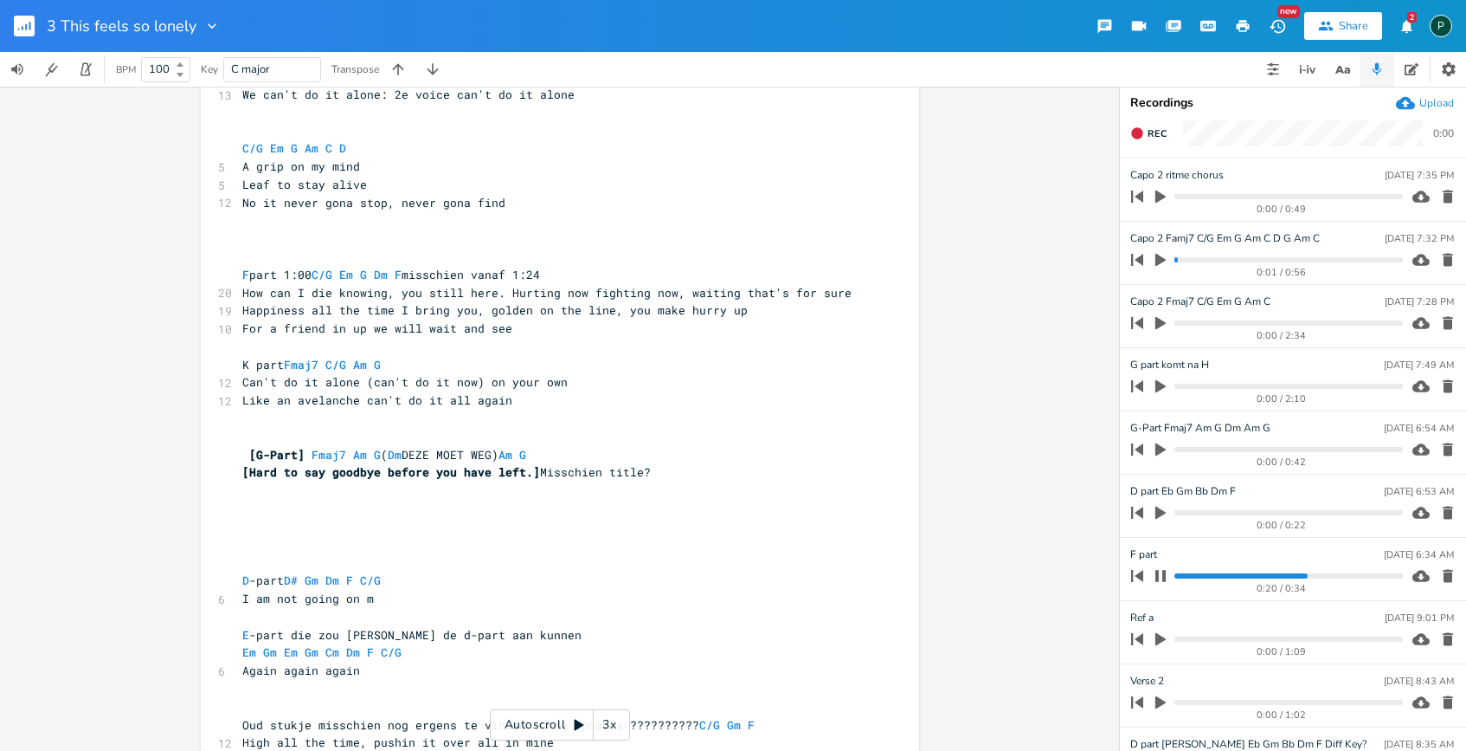
click at [1140, 577] on icon "button" at bounding box center [1161, 575] width 10 height 11
click at [1140, 259] on icon "button" at bounding box center [1161, 260] width 10 height 13
click at [1140, 259] on icon "button" at bounding box center [1161, 260] width 14 height 14
click at [1140, 259] on icon "button" at bounding box center [1161, 260] width 10 height 13
click at [1140, 259] on icon "button" at bounding box center [1161, 260] width 14 height 14
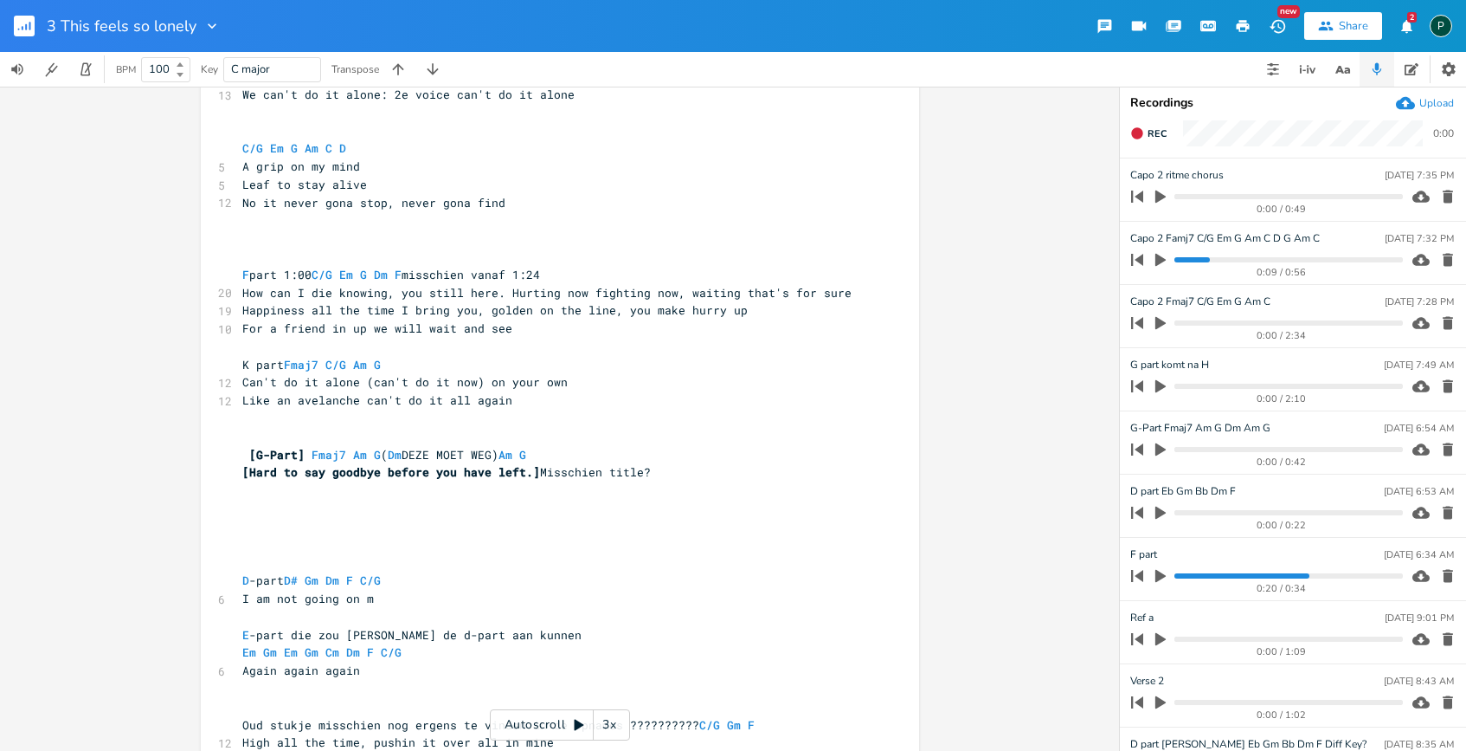
click at [1140, 259] on icon "button" at bounding box center [1161, 260] width 10 height 13
click at [1140, 259] on icon "button" at bounding box center [1161, 260] width 14 height 14
click at [1140, 259] on icon "button" at bounding box center [1161, 260] width 10 height 13
click at [1140, 259] on icon "button" at bounding box center [1161, 260] width 14 height 14
click at [1140, 259] on icon "button" at bounding box center [1161, 260] width 10 height 13
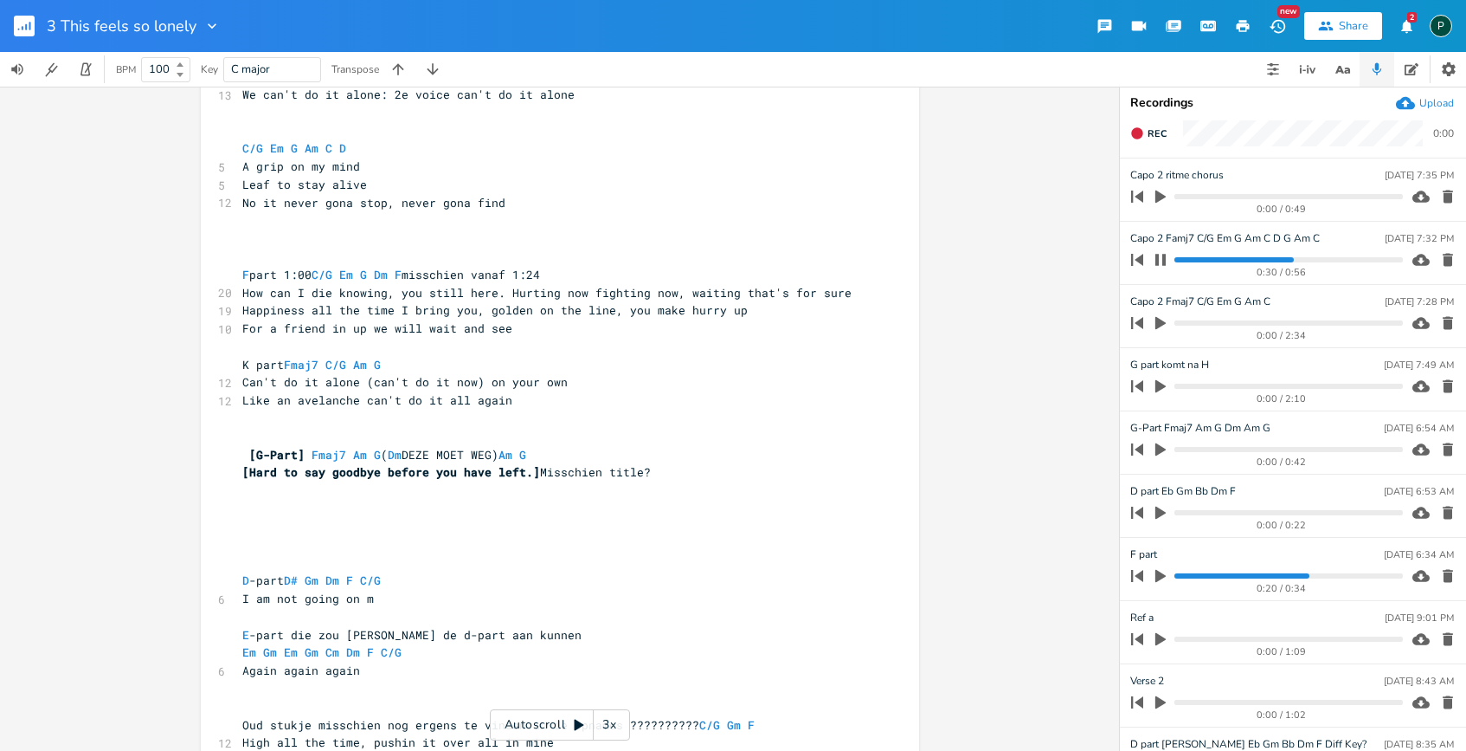
click at [1140, 259] on icon "button" at bounding box center [1161, 260] width 14 height 14
click at [1140, 259] on icon "button" at bounding box center [1161, 260] width 10 height 13
click at [1140, 260] on progress at bounding box center [1289, 259] width 228 height 5
click at [1140, 260] on button "button" at bounding box center [1161, 260] width 23 height 28
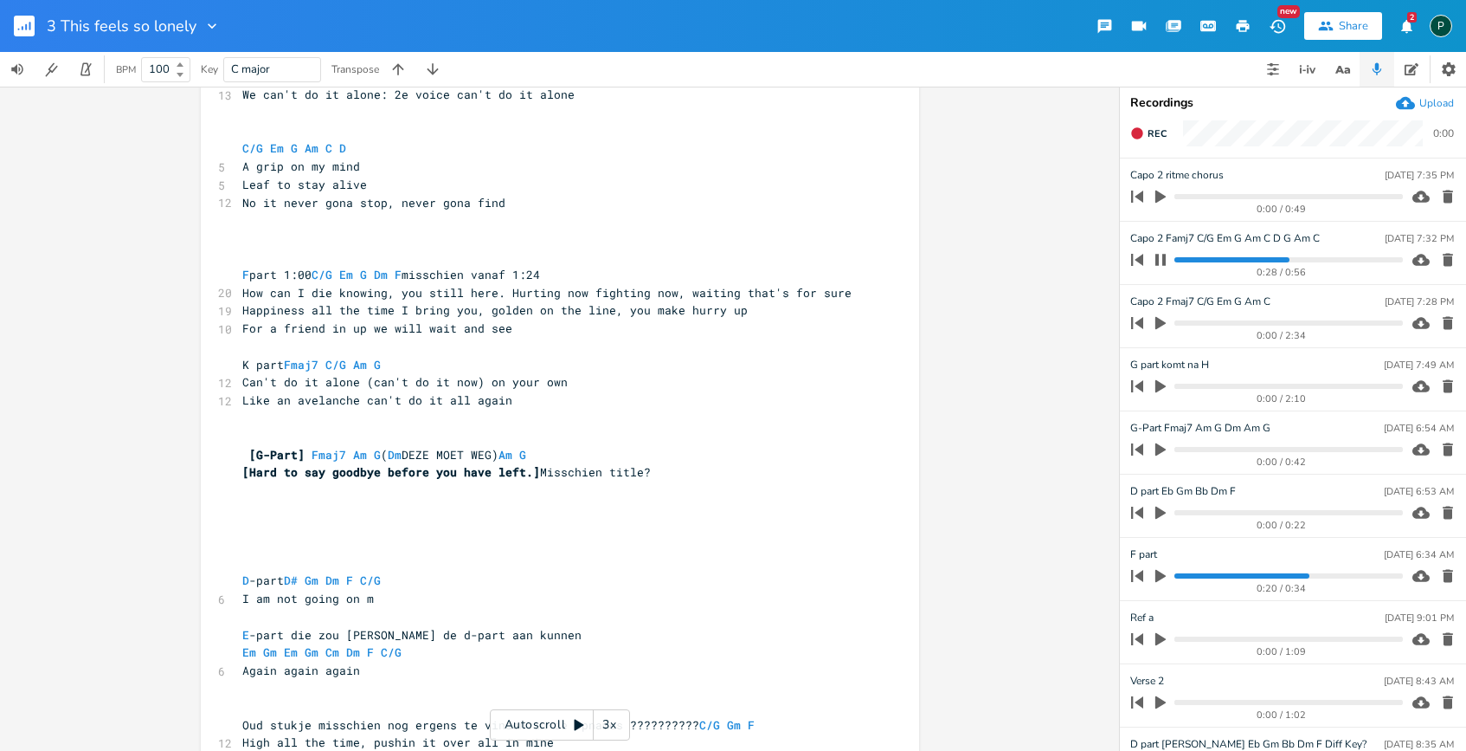
click at [1140, 260] on progress at bounding box center [1289, 259] width 228 height 5
click at [1140, 261] on progress at bounding box center [1289, 259] width 228 height 5
click at [1140, 261] on icon "button" at bounding box center [1161, 260] width 14 height 14
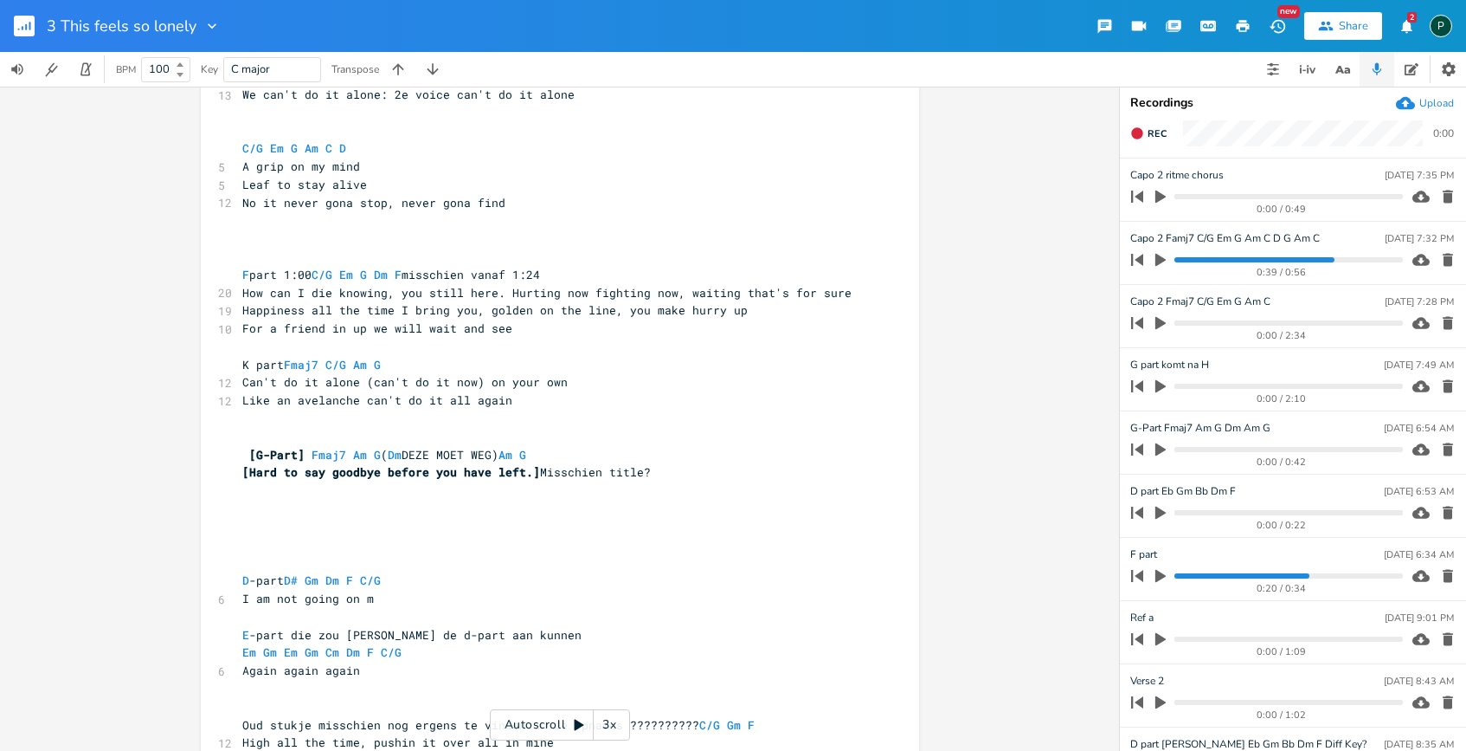
click at [260, 147] on span "C/G Em G Am C D" at bounding box center [294, 148] width 104 height 16
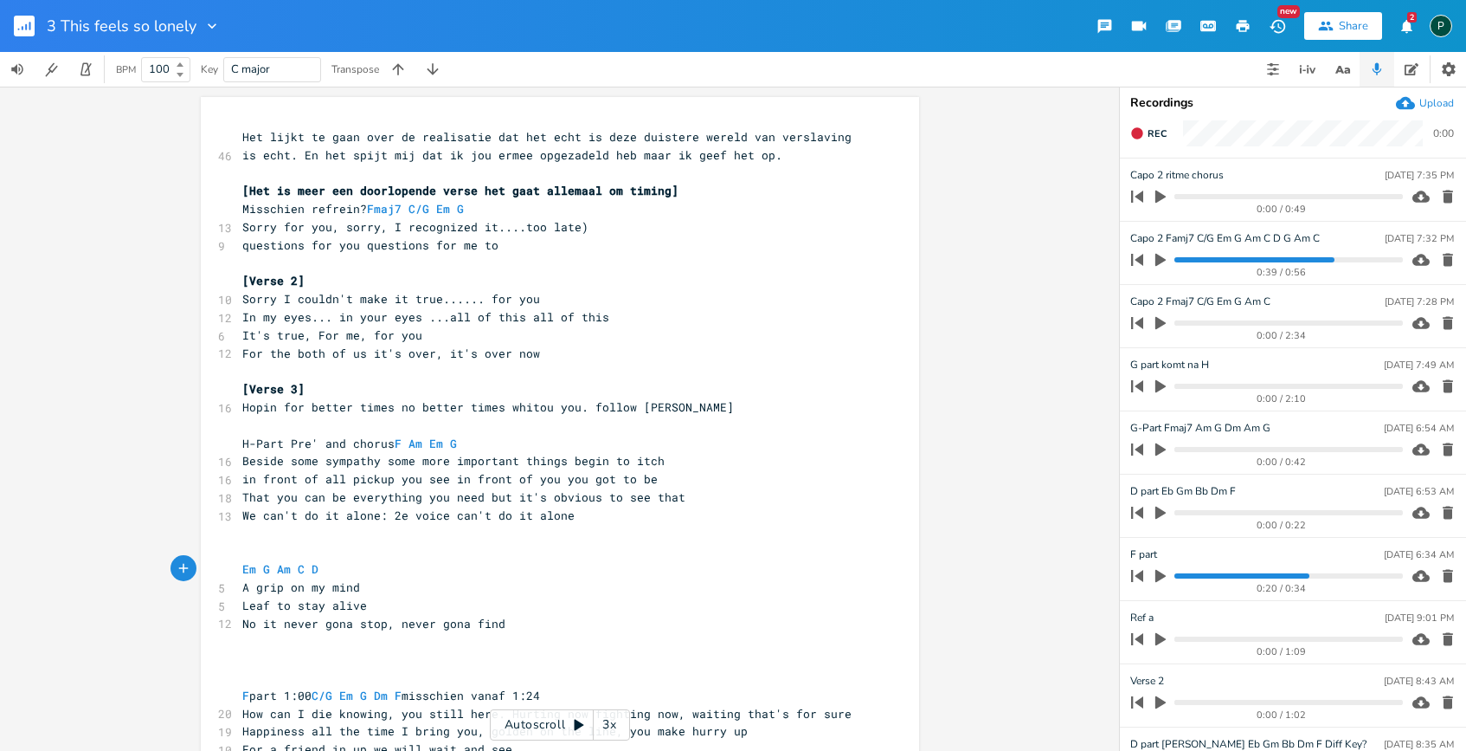
click at [524, 618] on pre "No it never gona stop, never gona find" at bounding box center [551, 624] width 625 height 18
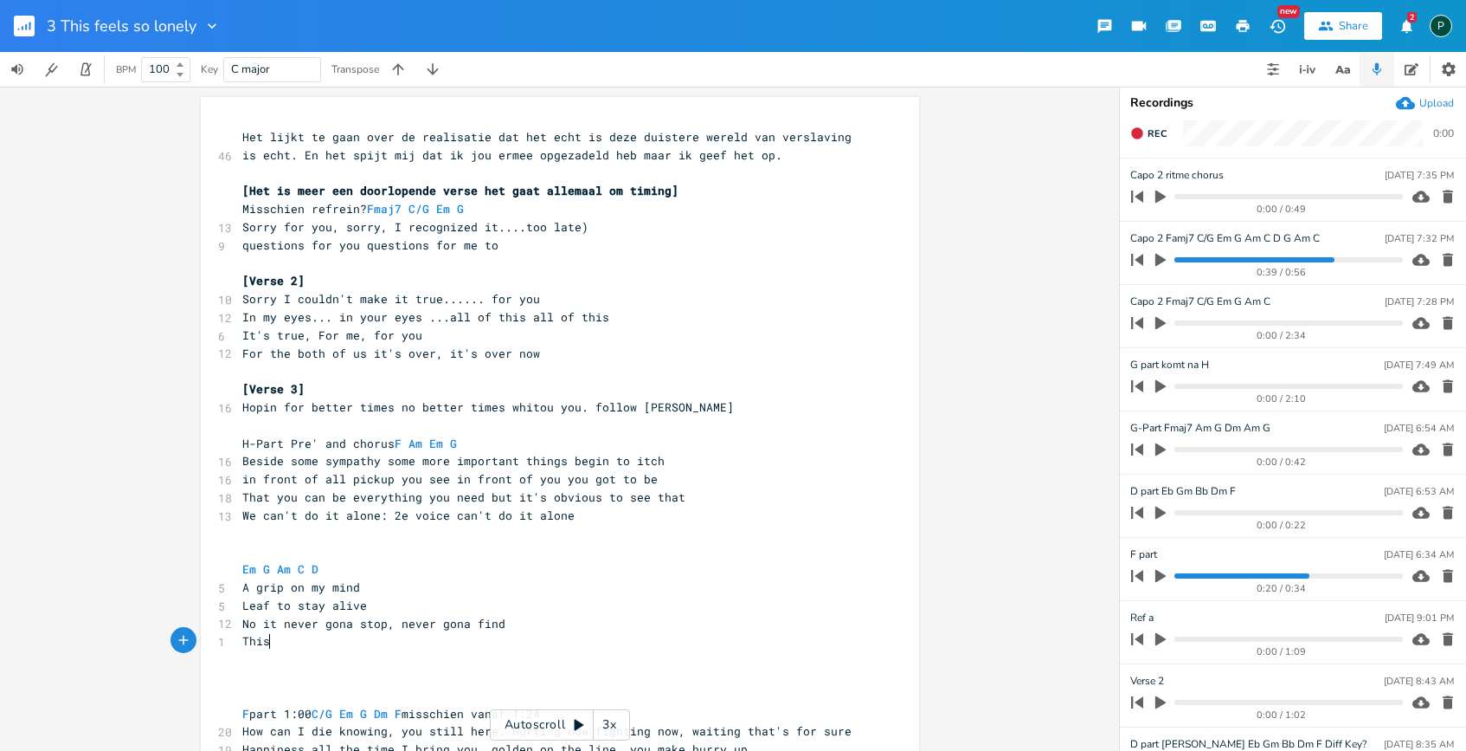
type textarea "This"
type textarea "With"
type textarea "With love on my side nowhere t"
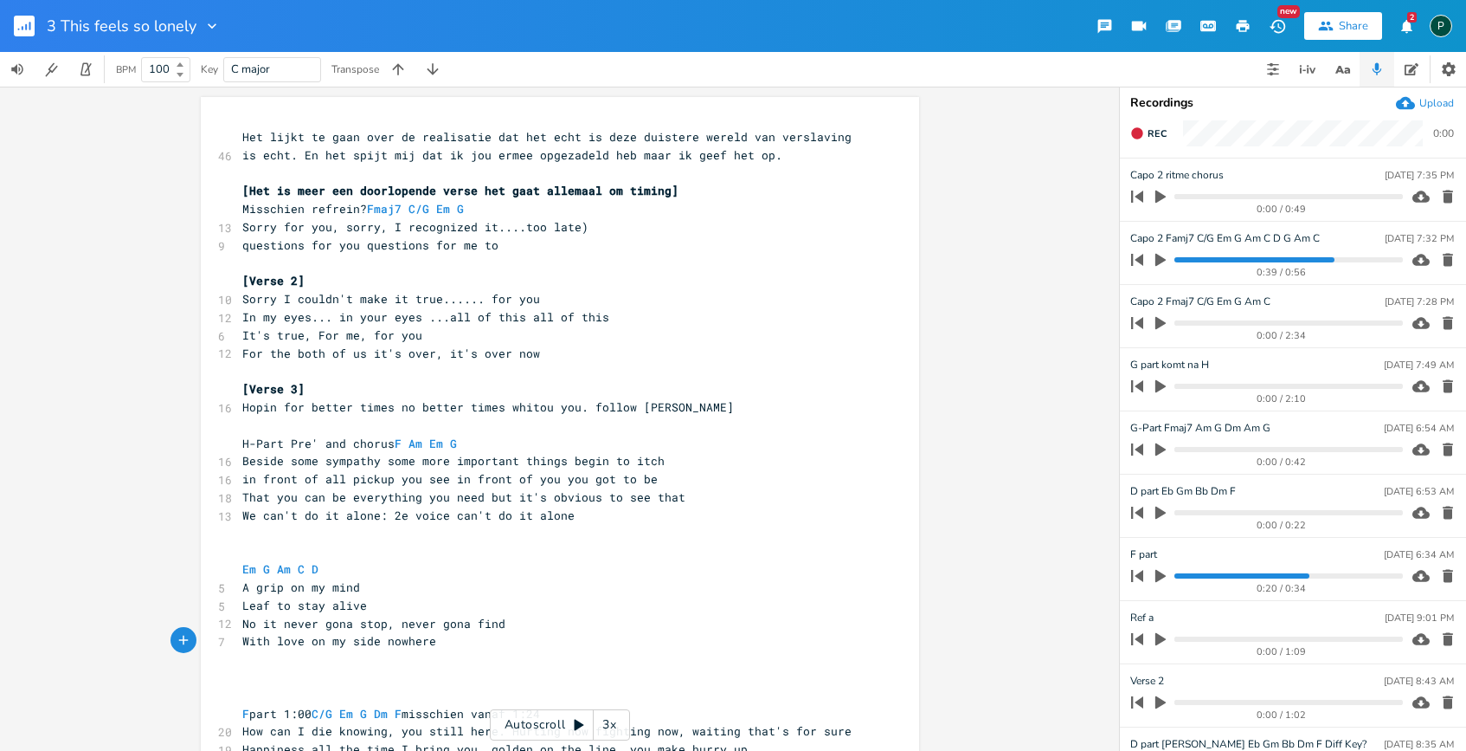
scroll to position [0, 164]
type textarea "trade humble"
type textarea "humble for pride"
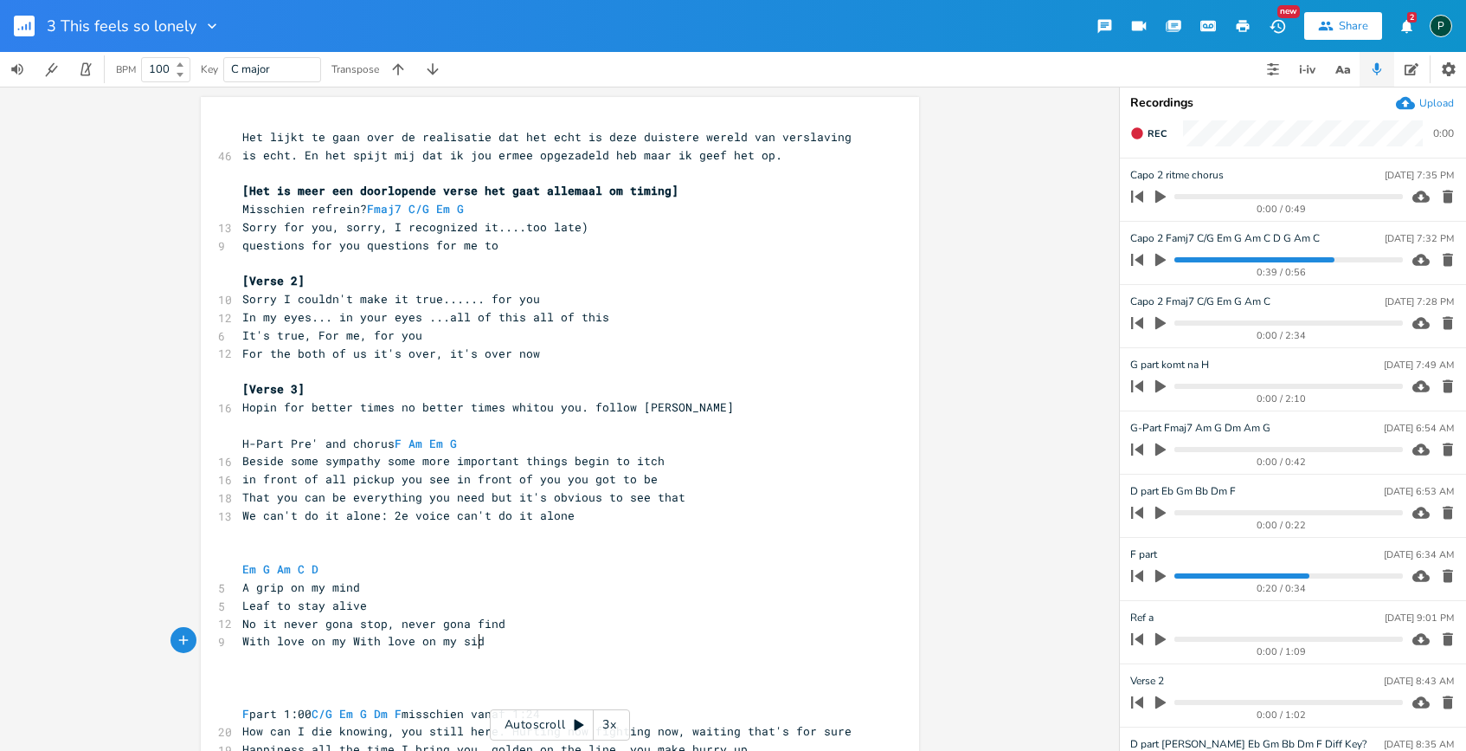
type textarea "With love on my side"
click at [278, 641] on span "With love on my" at bounding box center [294, 641] width 104 height 16
type textarea "L"
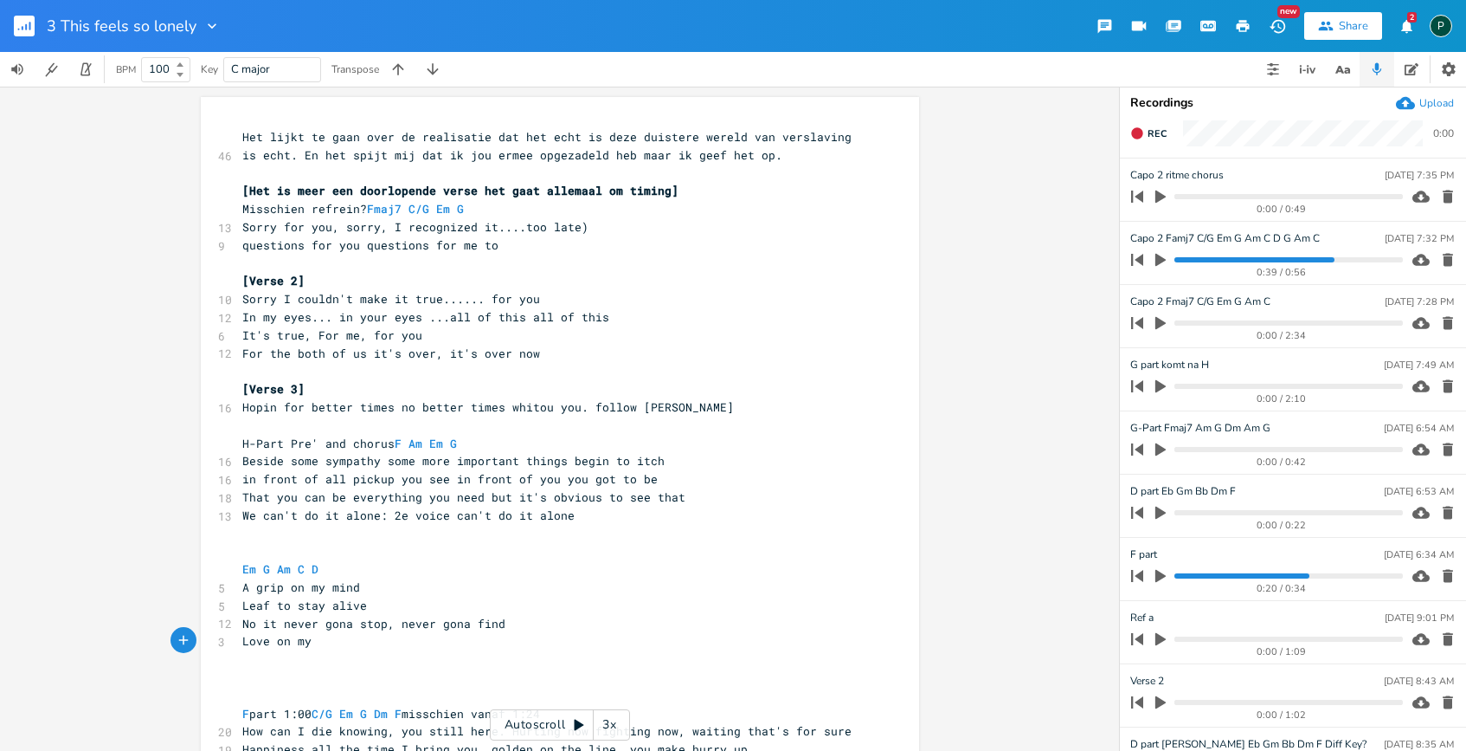
click at [316, 648] on pre "Love on my" at bounding box center [551, 641] width 625 height 18
type textarea "side telling"
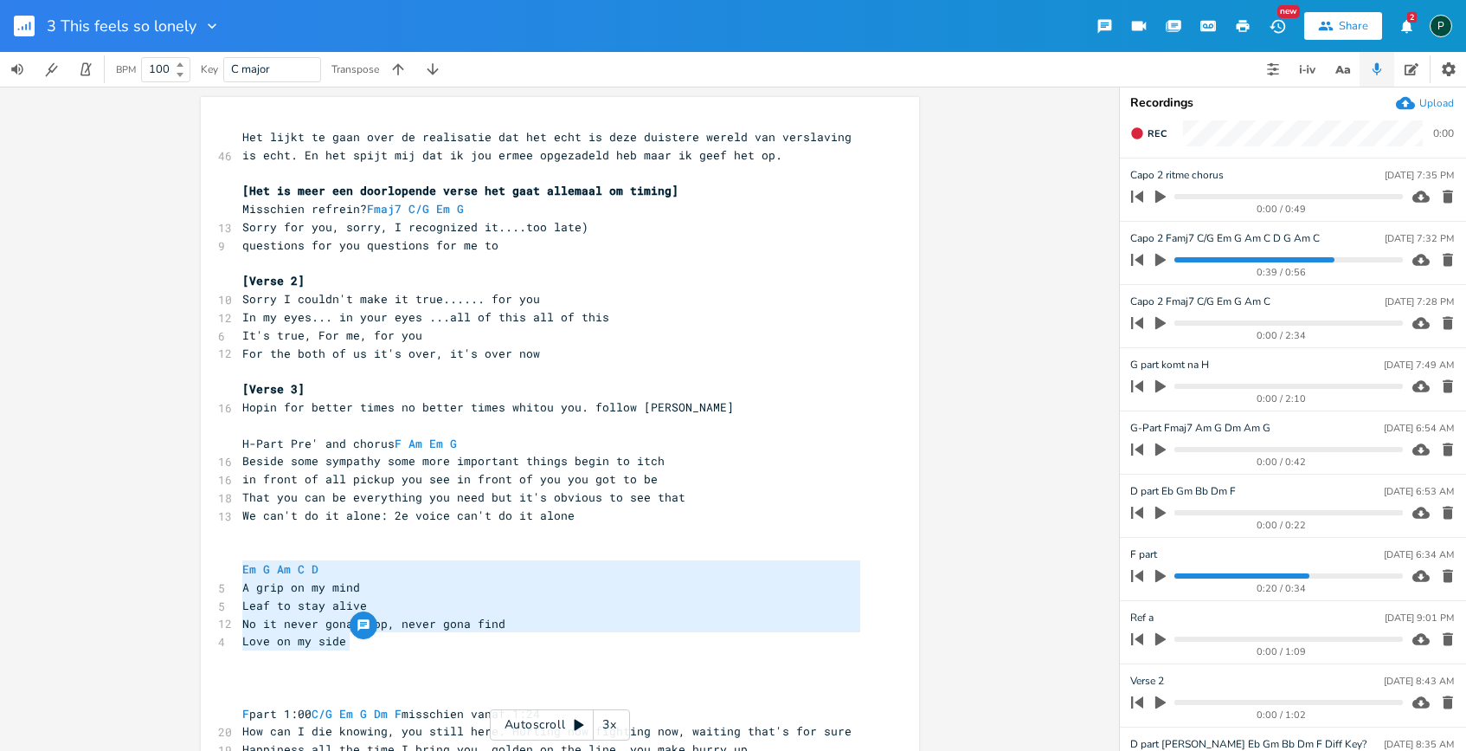
drag, startPoint x: 380, startPoint y: 637, endPoint x: 173, endPoint y: 570, distance: 217.6
click at [173, 570] on div "Em G Am C D A grip on my mind Leaf to stay alive No it never gona stop, never g…" at bounding box center [559, 419] width 1119 height 664
type textarea "Em G Am C D A grip on my mind Leaf to stay alive No it never gona stop, never g…"
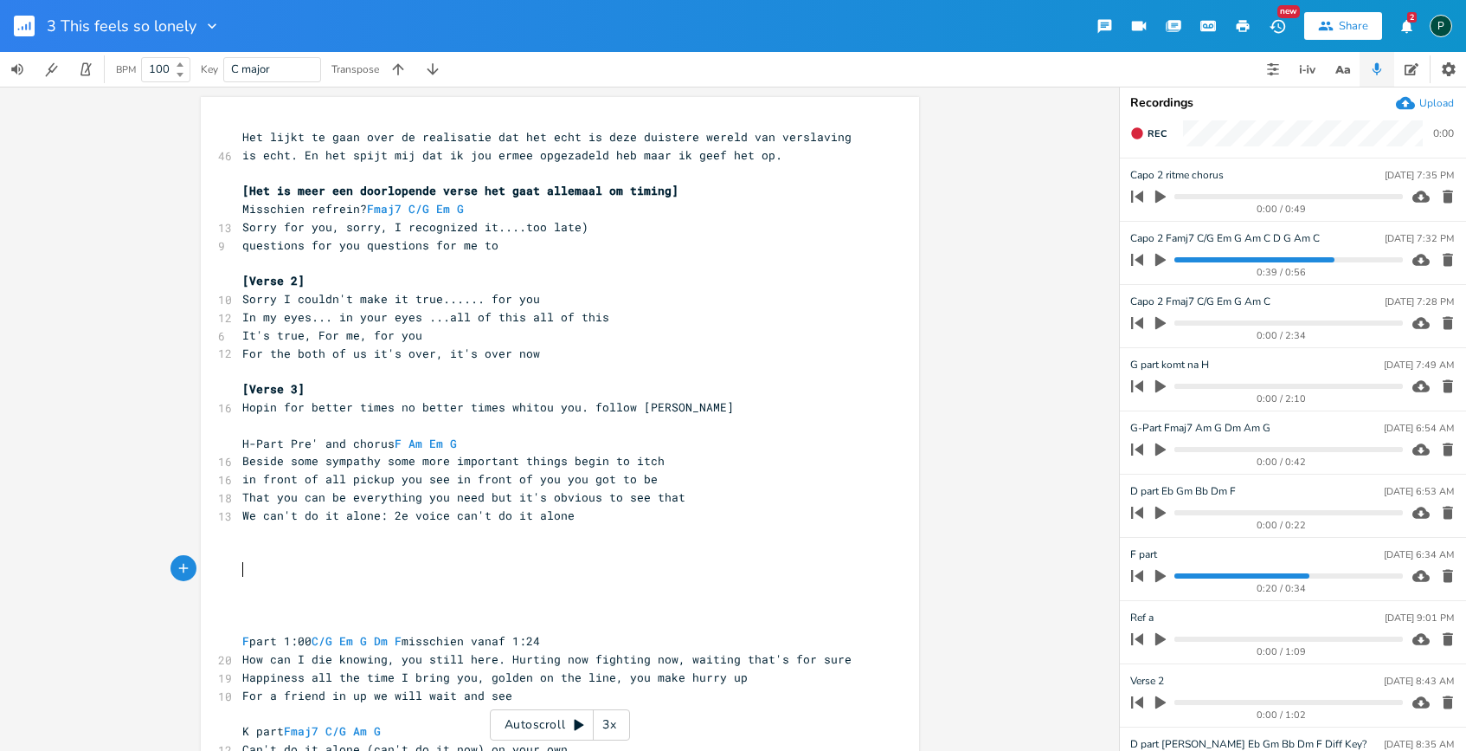
paste textarea
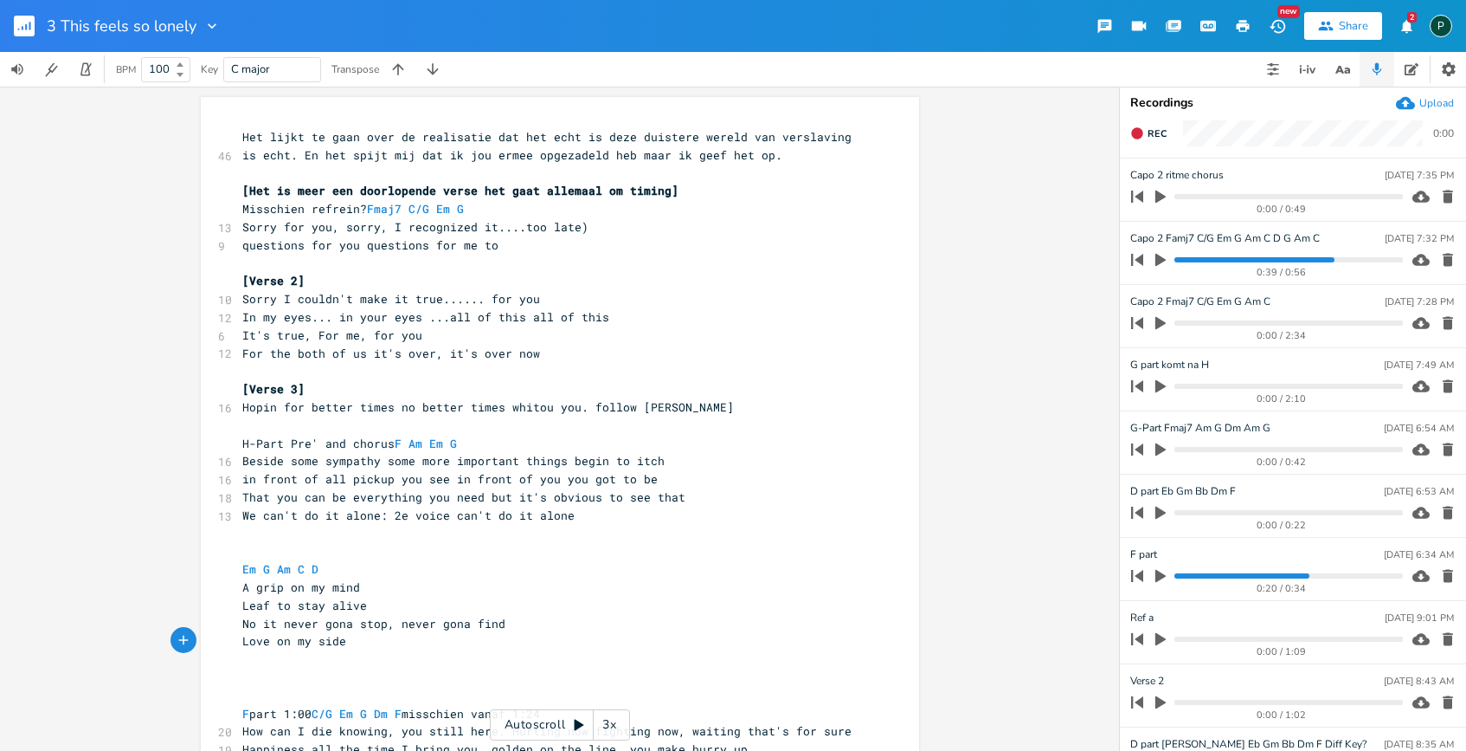
click at [219, 553] on div "xxxxxxxxxx 46 Het lijkt te gaan over de realisatie dat het echt is deze duister…" at bounding box center [560, 691] width 719 height 1189
click at [248, 551] on pre "​" at bounding box center [551, 551] width 625 height 18
type textarea "Cho"
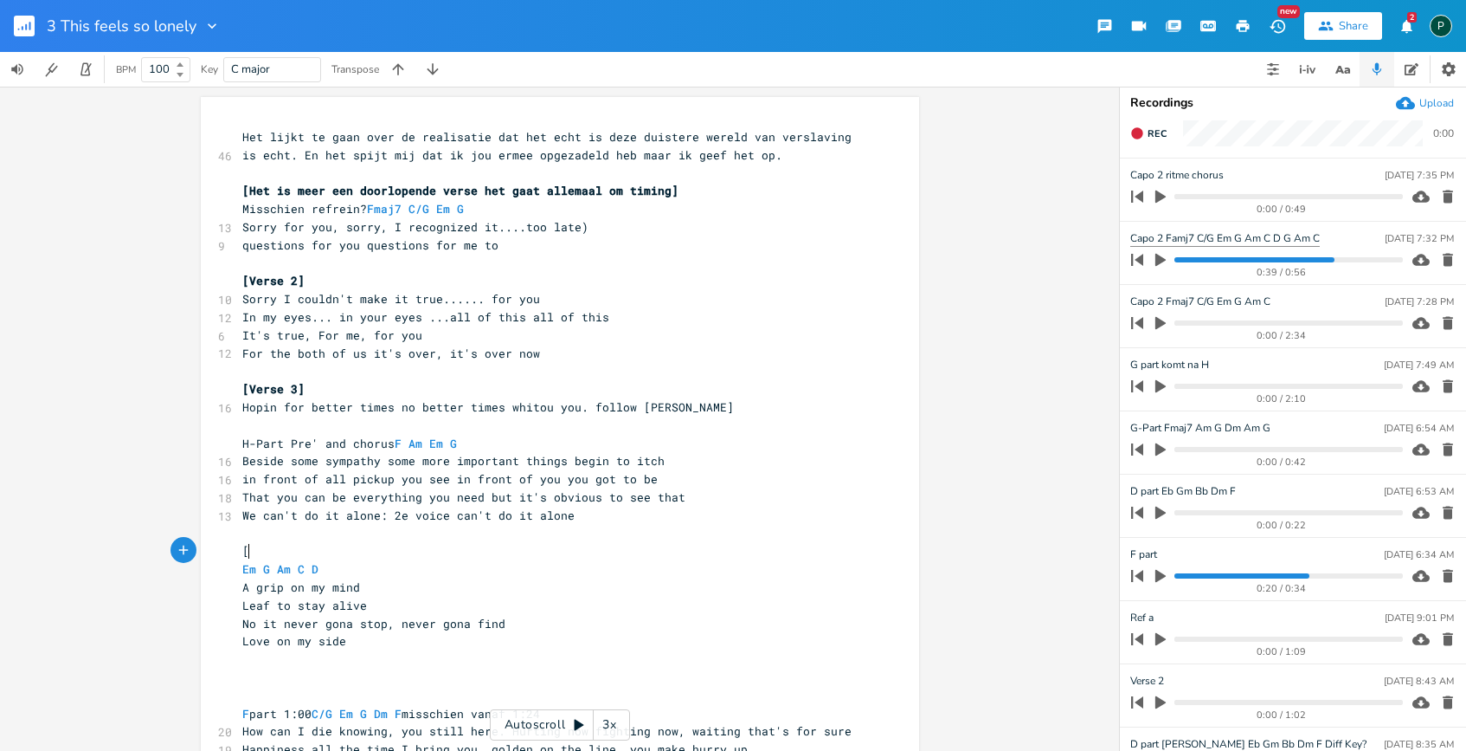
type textarea "["
type input "Chorus 5 [Capo 2 Famj7 C/G Em G Am C D G Am C"
click at [273, 552] on pre "[" at bounding box center [551, 551] width 625 height 18
type textarea "chorus 5"
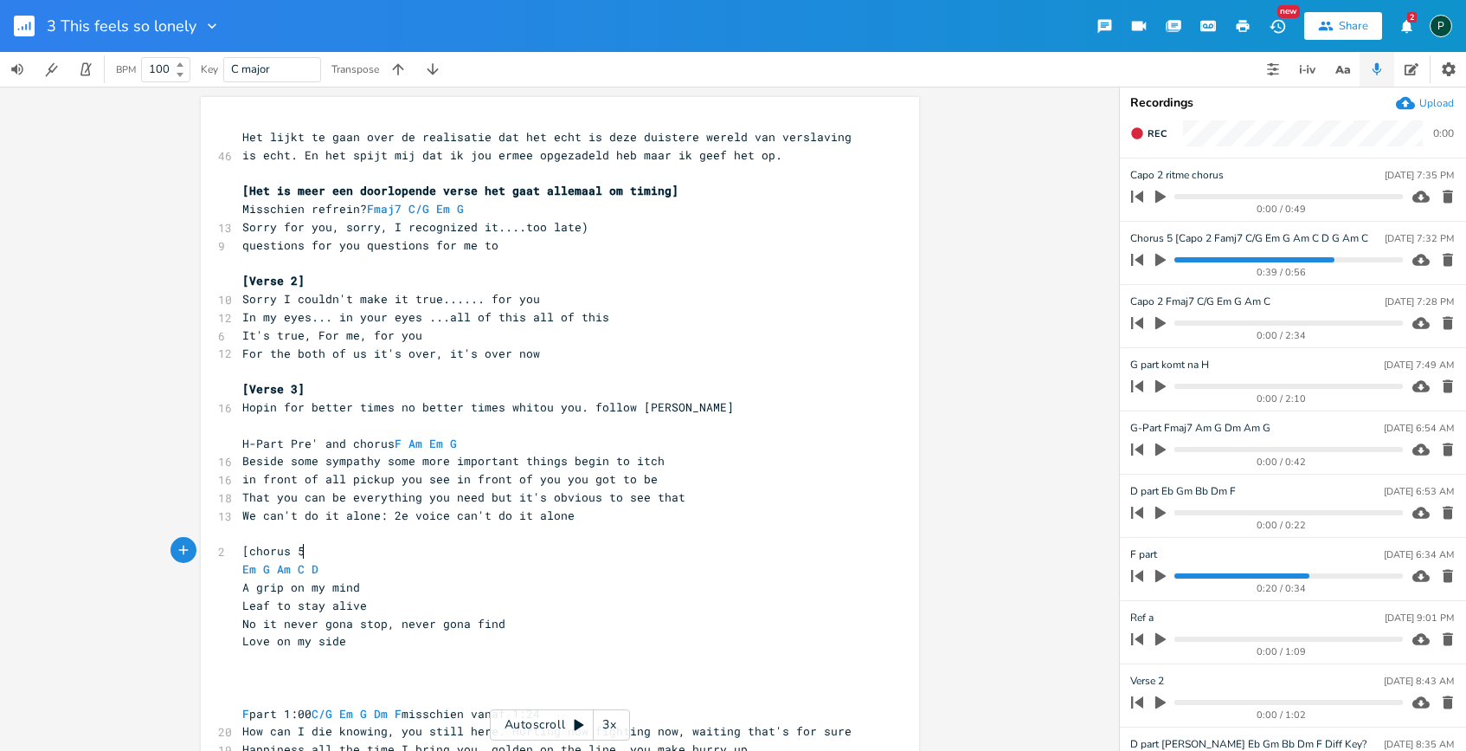
type textarea "5]"
click at [335, 577] on pre "Em G Am C D" at bounding box center [551, 569] width 625 height 18
click at [357, 641] on pre "Love on my side" at bounding box center [551, 641] width 625 height 18
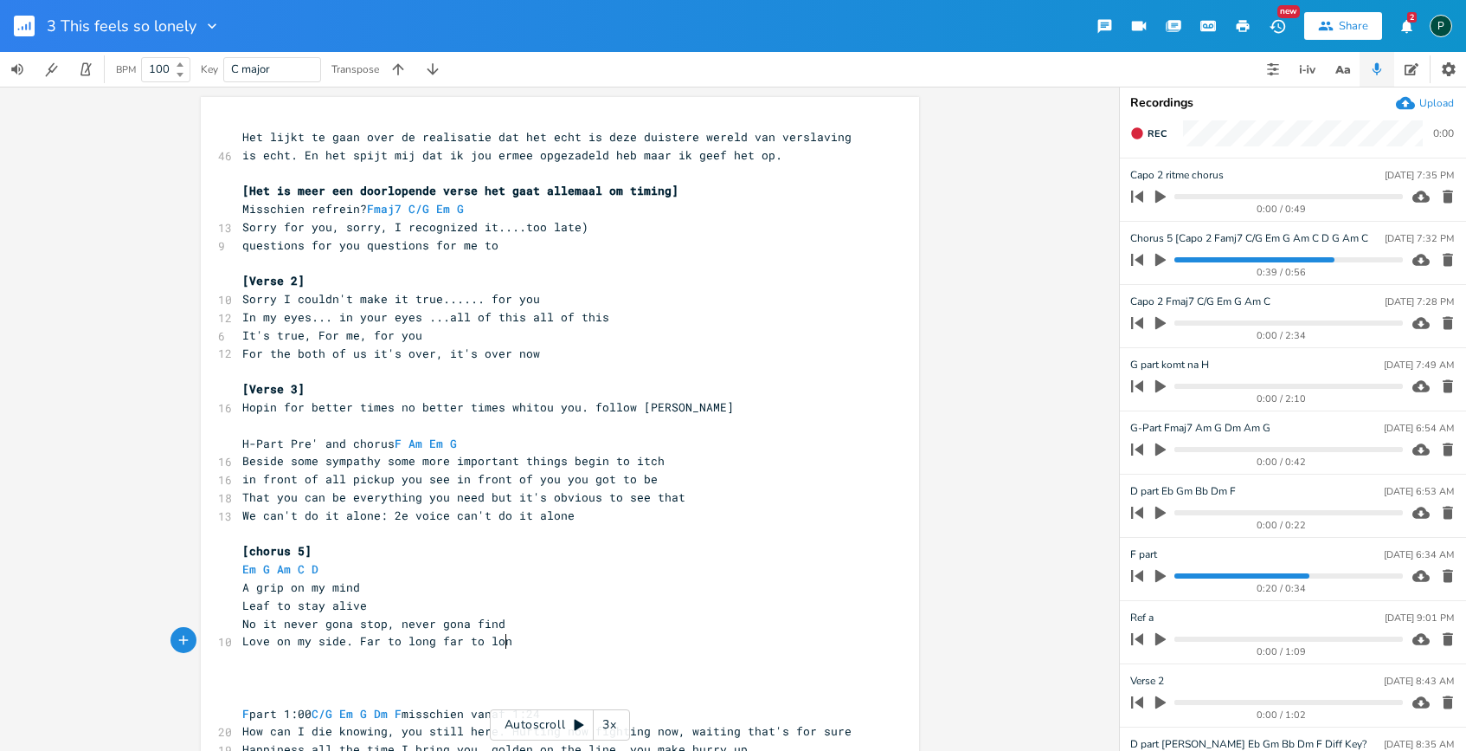
type textarea ". Far to long far to long"
click at [515, 641] on pre "Love on my side. Far to long far to long" at bounding box center [551, 641] width 625 height 18
type textarea "Loev"
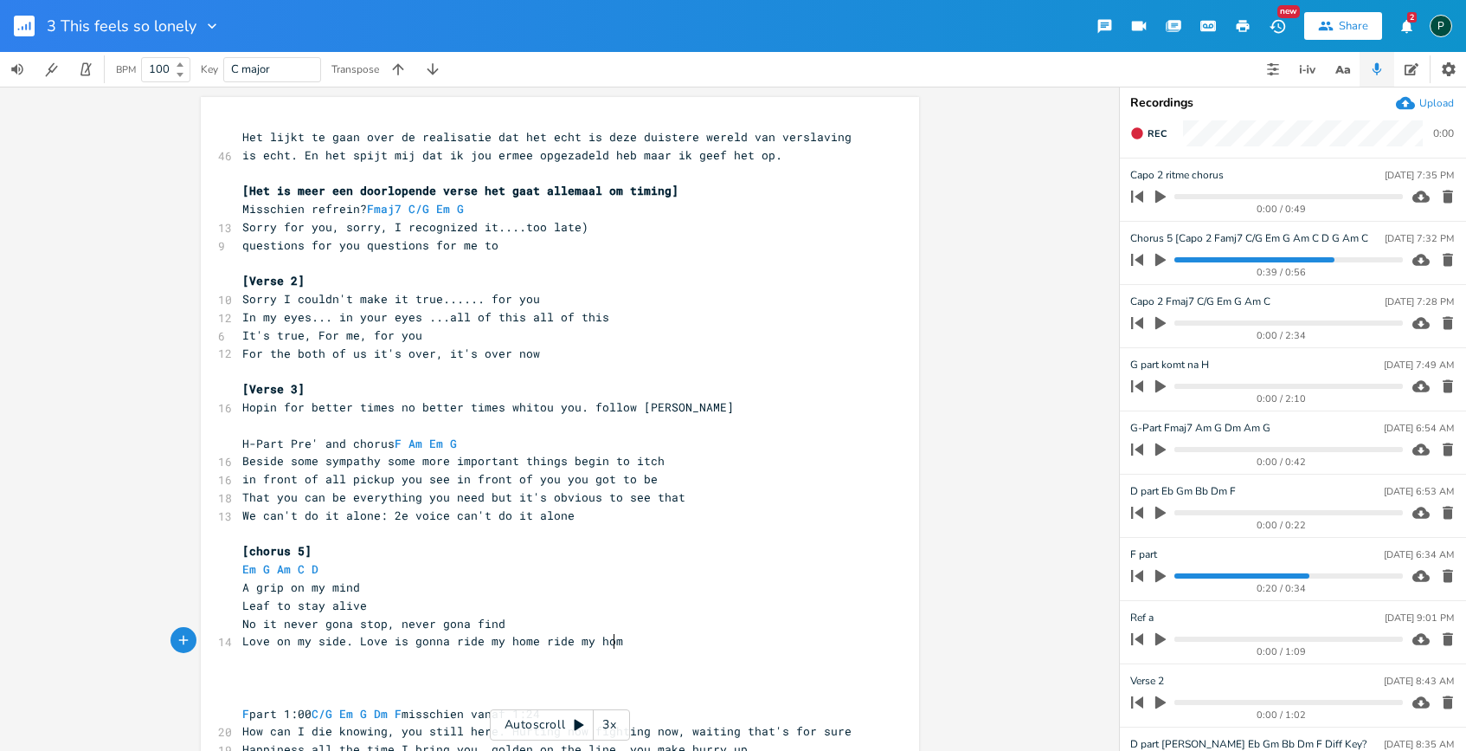
type textarea "ve is gonna ride my home ride my home"
click at [321, 560] on pre "Em G Am C D" at bounding box center [551, 569] width 625 height 18
click at [319, 567] on pre "Em G Am C D" at bounding box center [551, 569] width 625 height 18
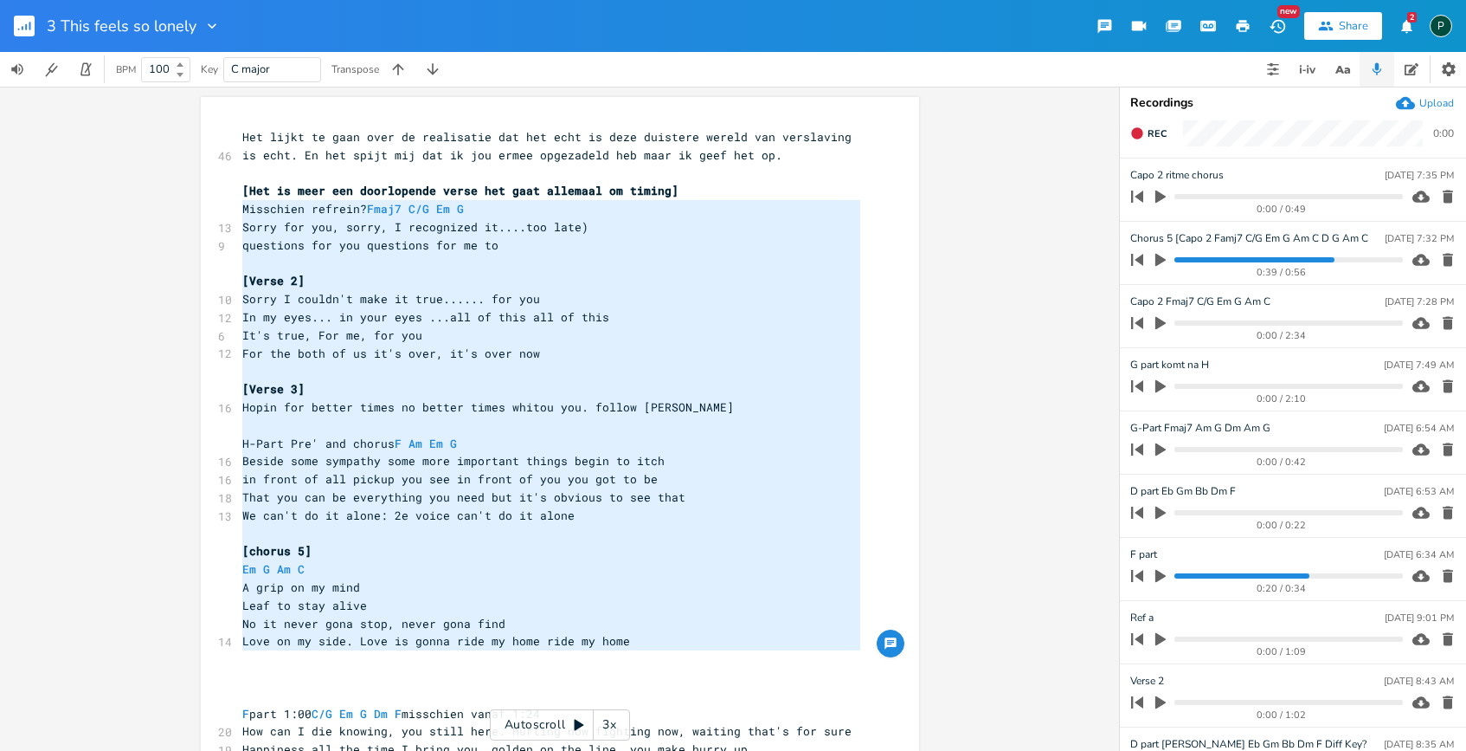
drag, startPoint x: 647, startPoint y: 651, endPoint x: 234, endPoint y: 212, distance: 602.6
click at [239, 212] on div "46 Het lijkt te gaan over de realisatie dat het echt is deze duistere wereld va…" at bounding box center [551, 695] width 625 height 1134
type textarea "Misschien refrein? Fmaj7 C/G Em G Sorry for you, sorry, I recognized it....too …"
type input "3 B song This feels so lonely"
click at [70, 23] on input "3 B song This feels so lonely" at bounding box center [149, 26] width 204 height 16
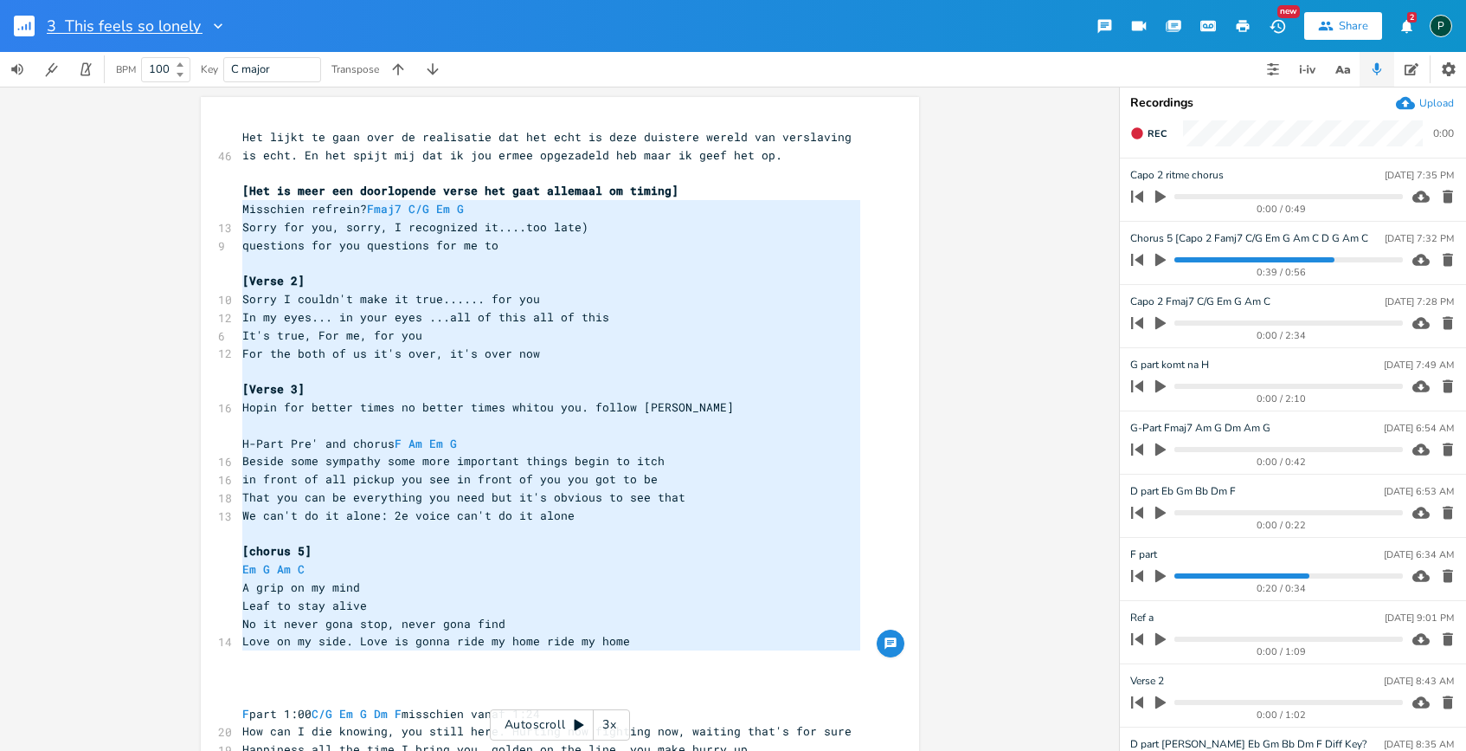
click at [200, 27] on input "3 This feels so lonely" at bounding box center [125, 26] width 156 height 16
type input "3 This feels so lonely A song 4 part"
